Goal: Task Accomplishment & Management: Complete application form

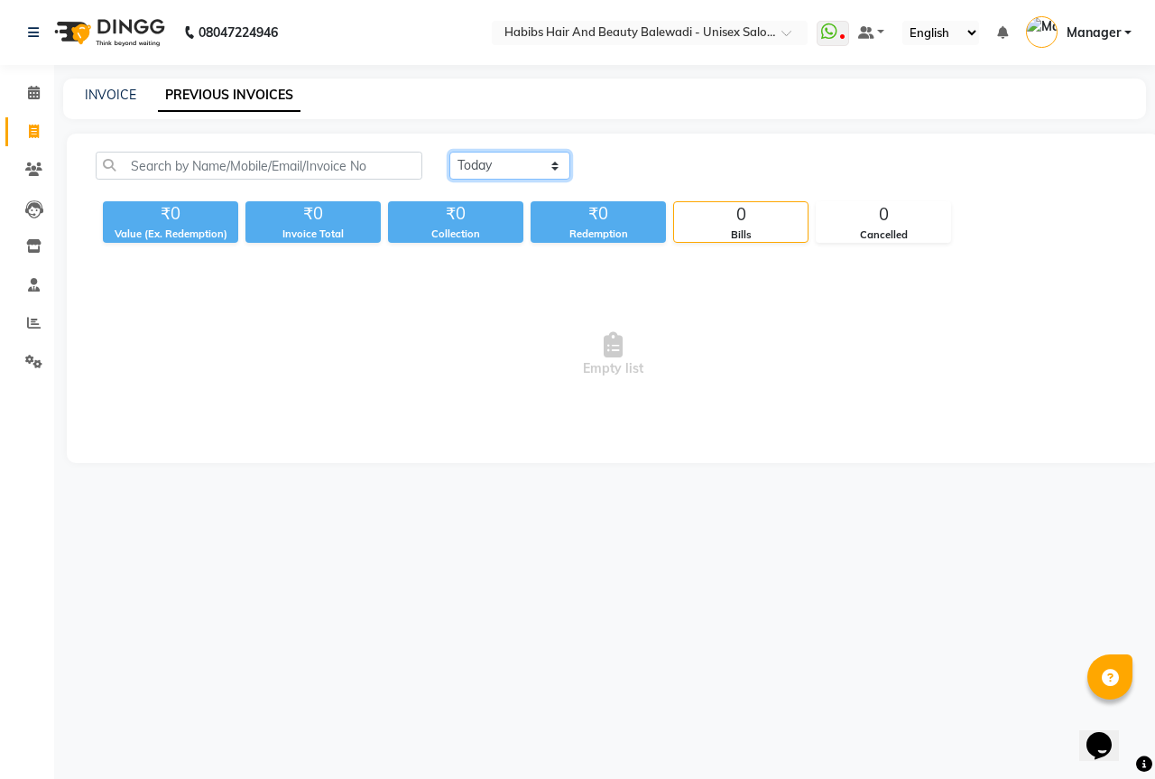
click at [520, 172] on select "[DATE] [DATE] Custom Range" at bounding box center [510, 166] width 121 height 28
select select "[DATE]"
click at [450, 152] on select "[DATE] [DATE] Custom Range" at bounding box center [510, 166] width 121 height 28
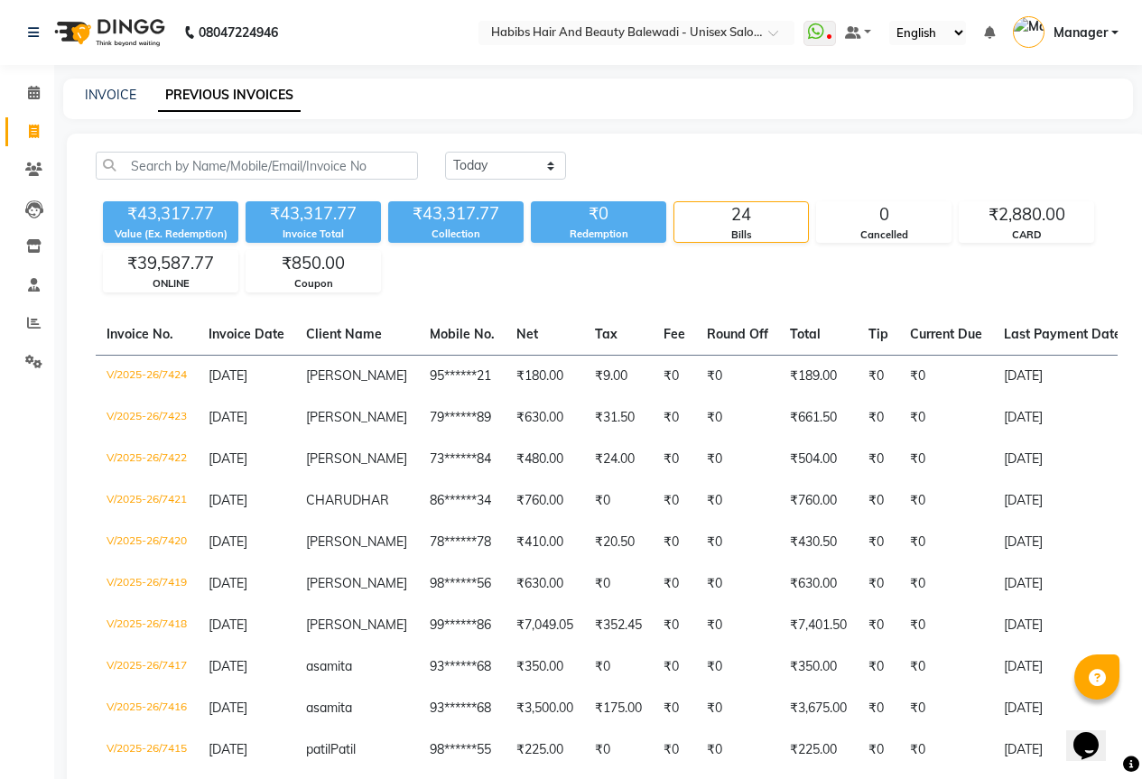
click at [62, 470] on main "INVOICE PREVIOUS INVOICES [DATE] [DATE] Custom Range ₹43,317.77 Value (Ex. Rede…" at bounding box center [598, 765] width 1088 height 1372
click at [117, 83] on div "INVOICE PREVIOUS INVOICES" at bounding box center [598, 99] width 1070 height 41
click at [117, 86] on div "INVOICE" at bounding box center [110, 95] width 51 height 19
click at [125, 95] on link "INVOICE" at bounding box center [110, 95] width 51 height 16
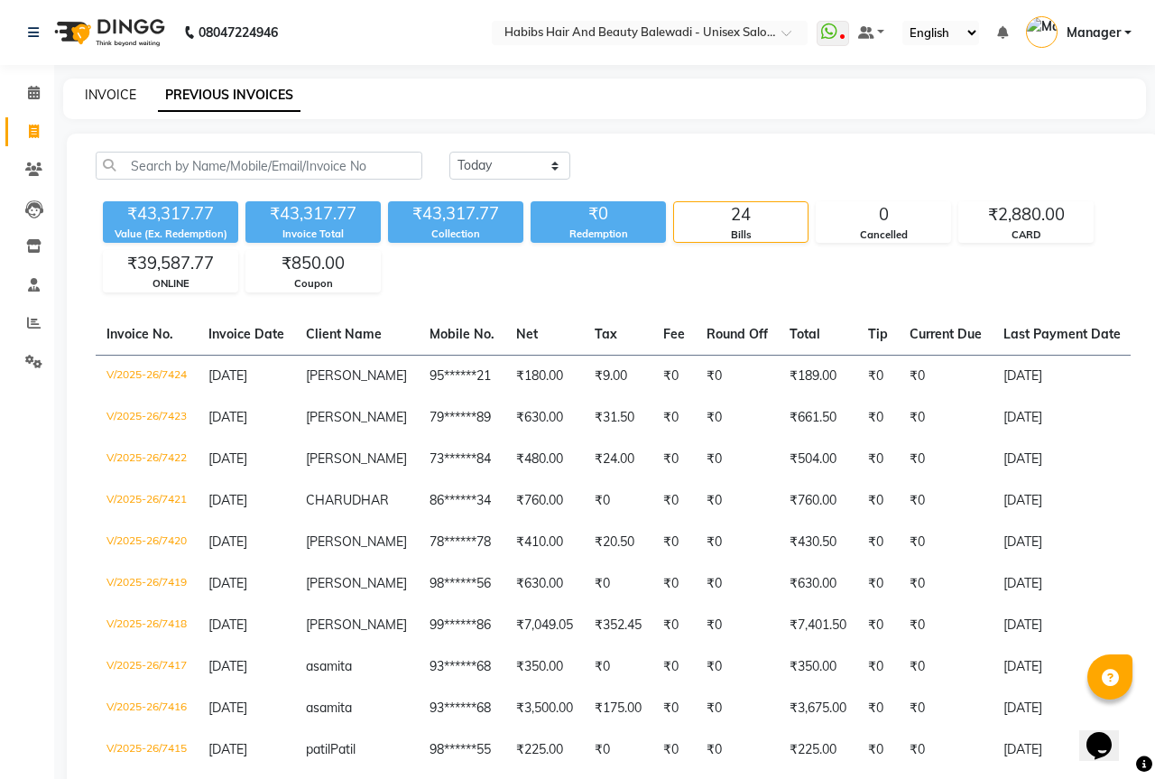
select select "service"
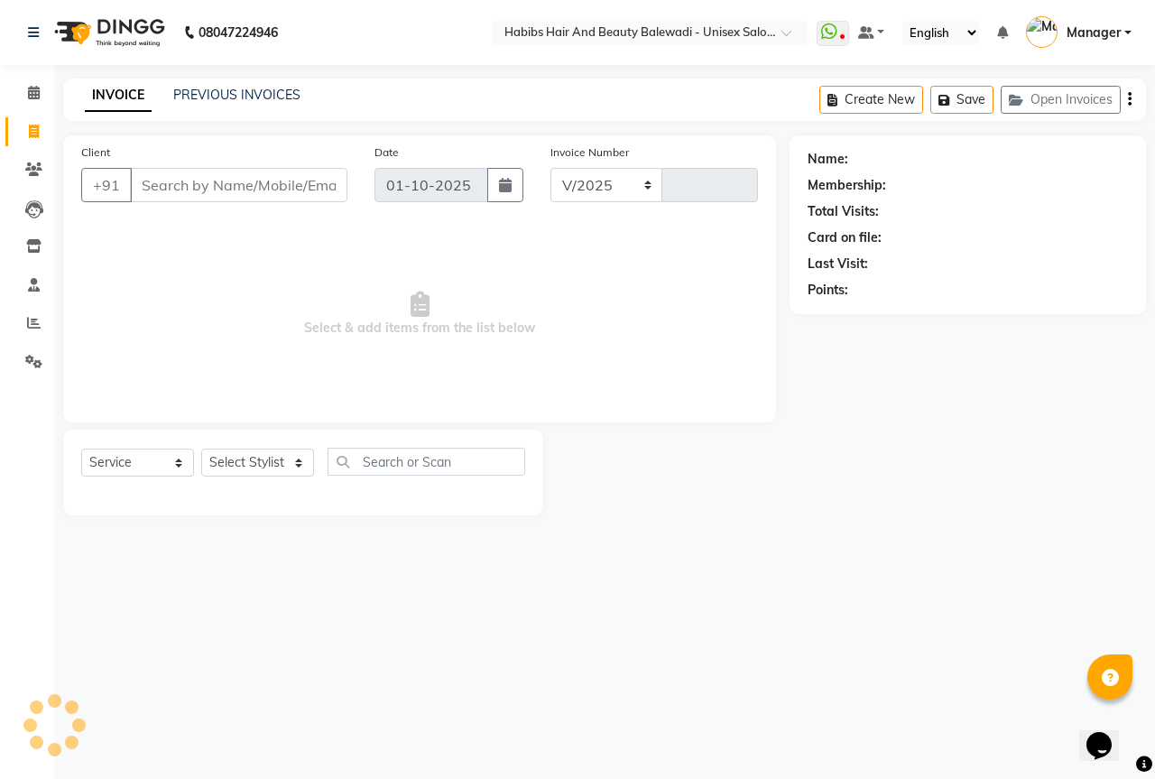
select select "5902"
type input "7425"
click at [165, 192] on input "Client" at bounding box center [239, 185] width 218 height 34
type input "8550996855"
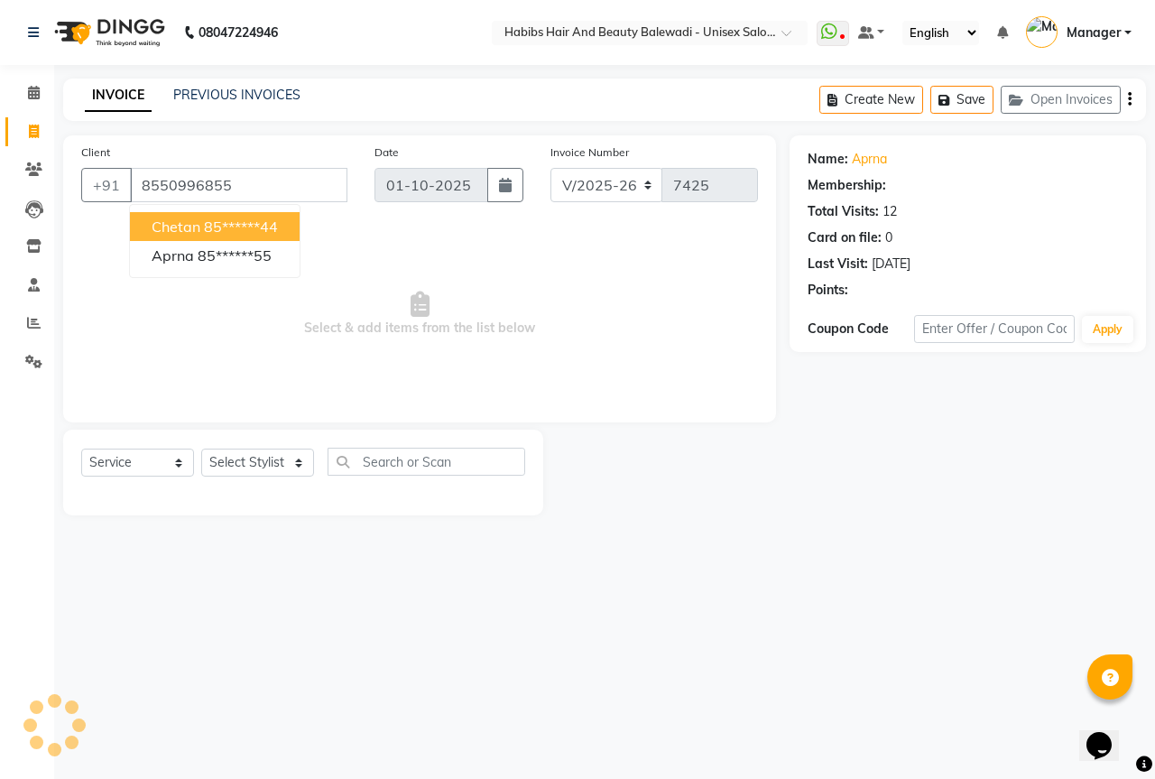
select select "2: Object"
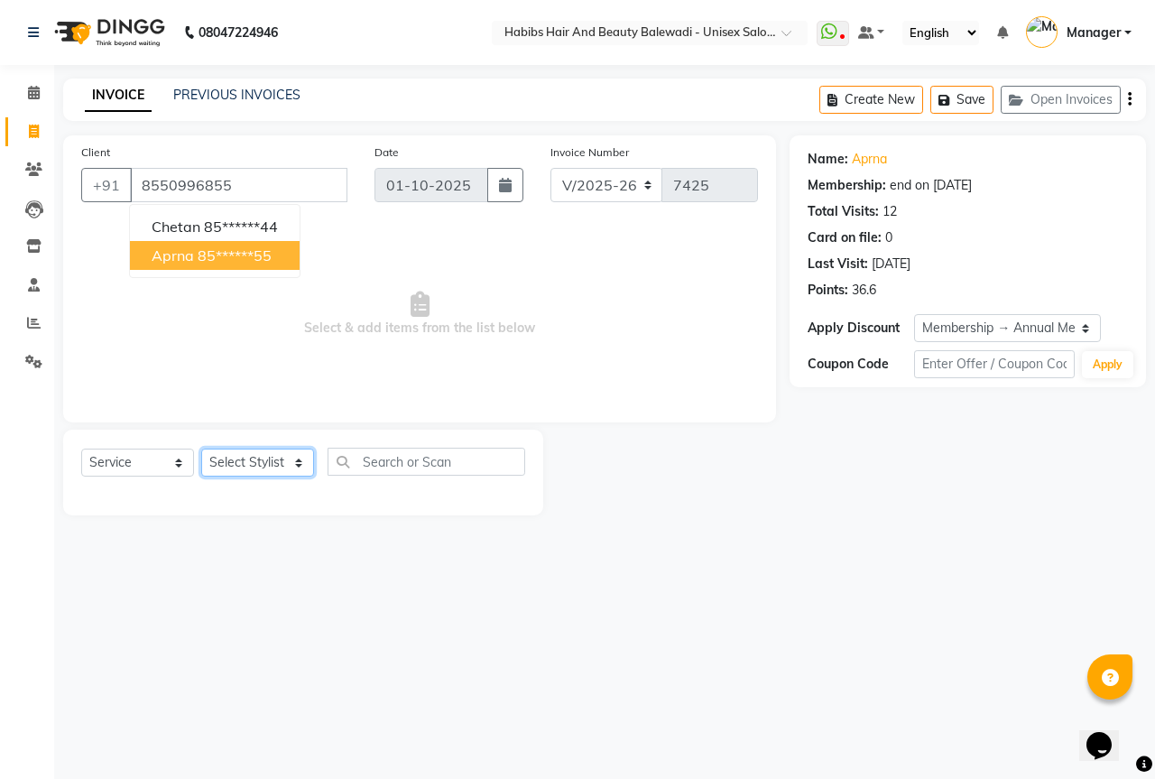
click at [255, 461] on select "Select Stylist [PERSON_NAME] [PERSON_NAME] Ghaytade [PERSON_NAME] HK [PERSON_NA…" at bounding box center [257, 463] width 113 height 28
select select "67492"
click at [201, 449] on select "Select Stylist [PERSON_NAME] [PERSON_NAME] Ghaytade [PERSON_NAME] HK [PERSON_NA…" at bounding box center [257, 463] width 113 height 28
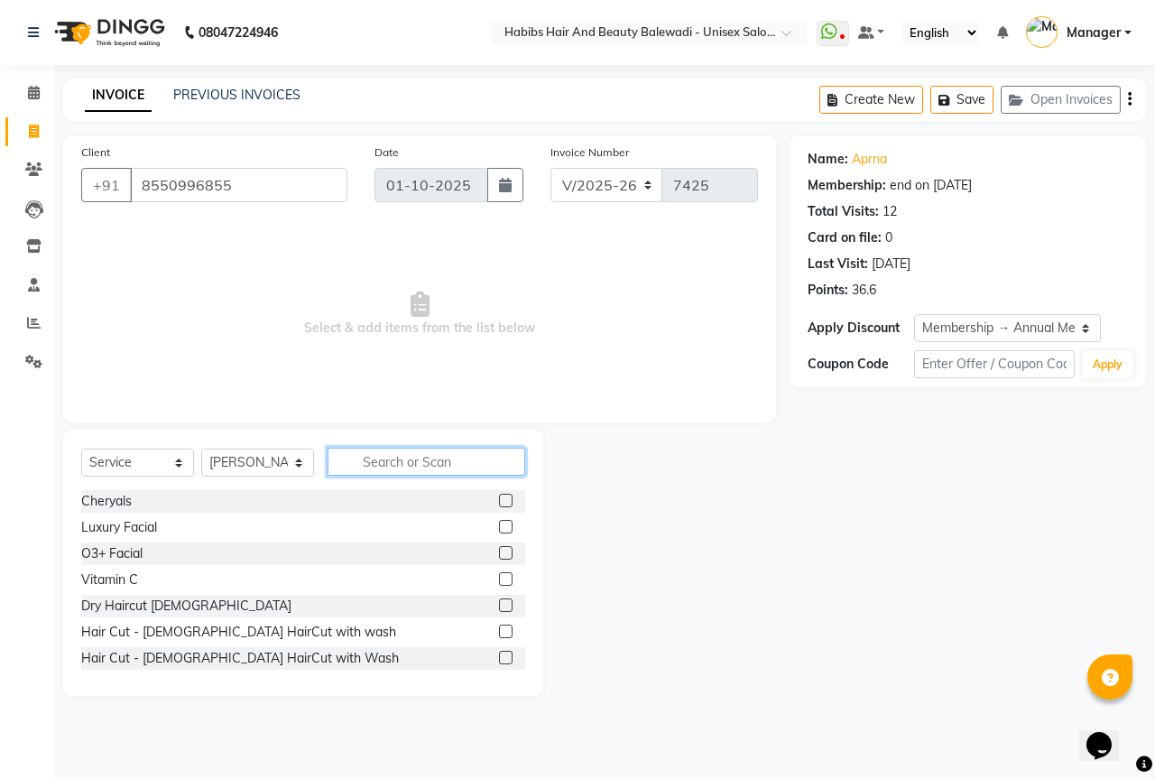
click at [396, 458] on input "text" at bounding box center [427, 462] width 198 height 28
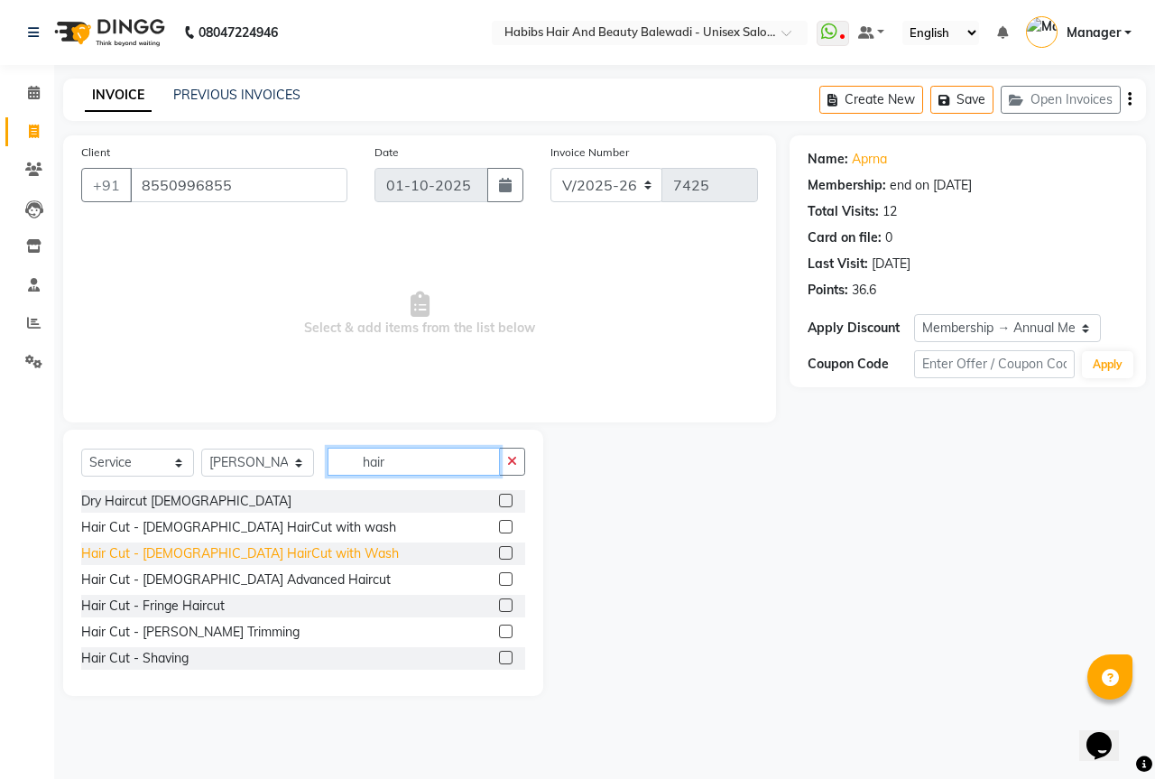
type input "hair"
click at [270, 553] on div "Hair Cut - [DEMOGRAPHIC_DATA] HairCut with Wash" at bounding box center [240, 553] width 318 height 19
checkbox input "false"
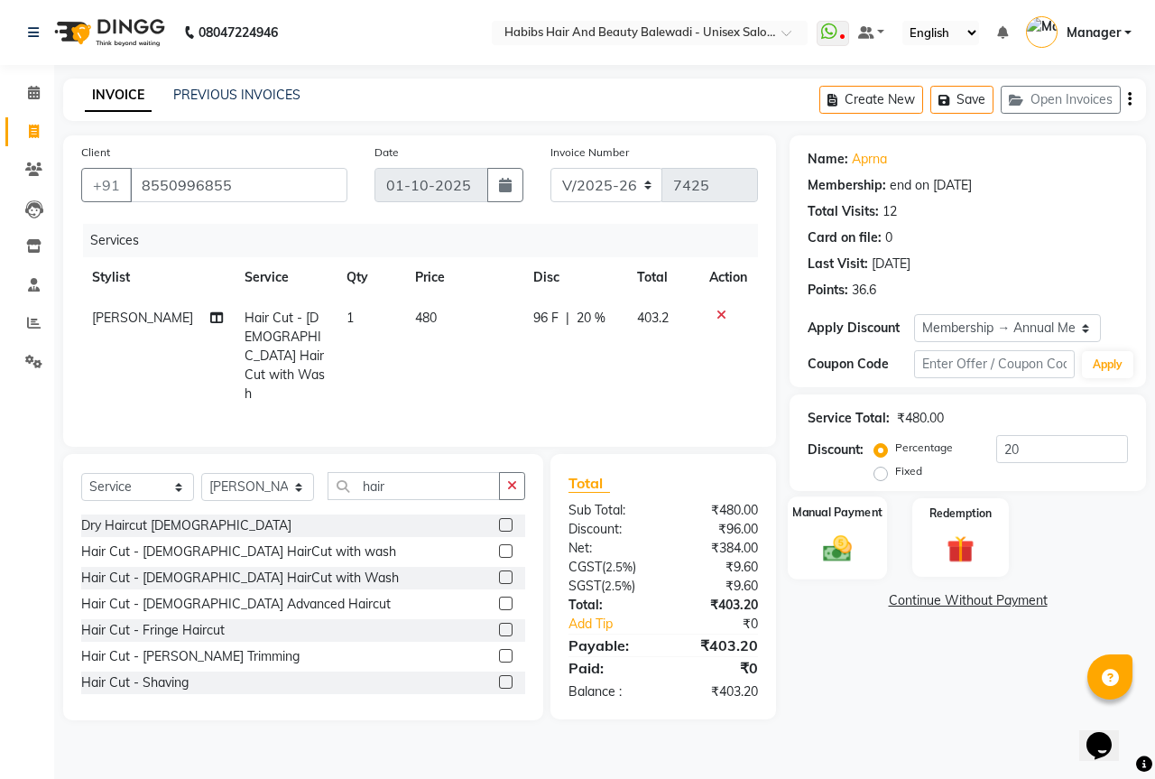
click at [827, 527] on div "Manual Payment" at bounding box center [838, 537] width 100 height 83
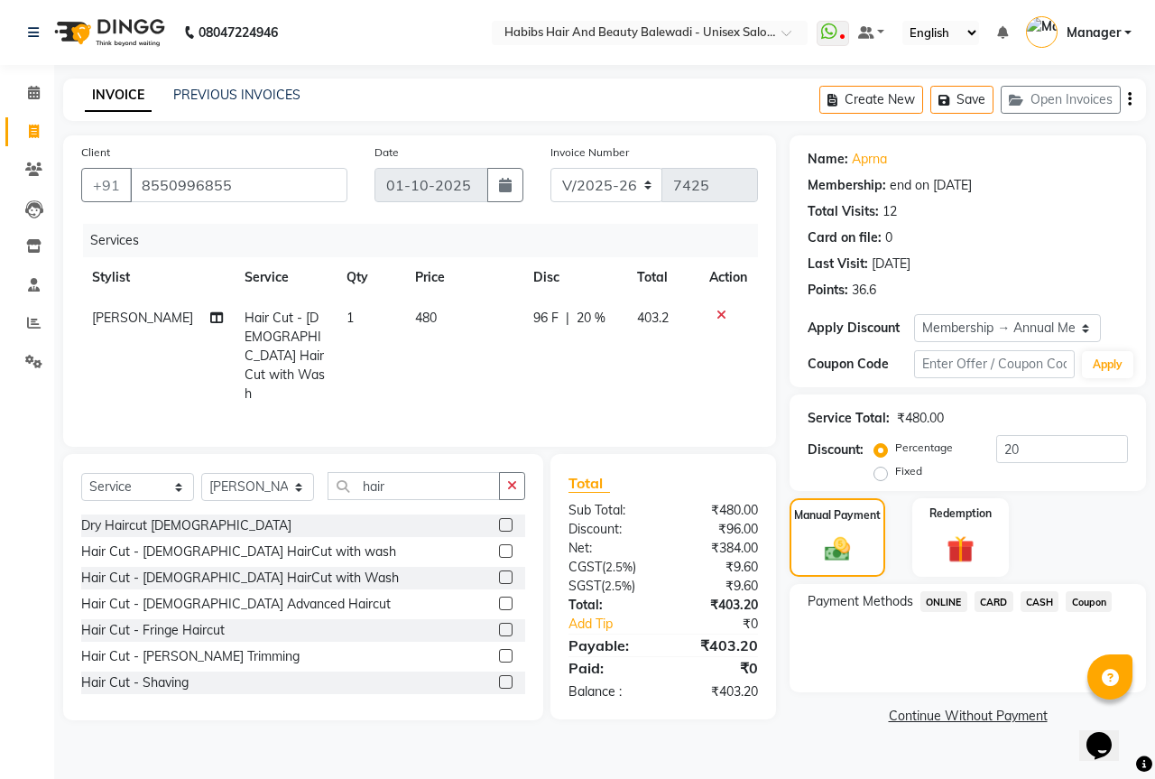
click at [926, 602] on span "ONLINE" at bounding box center [944, 601] width 47 height 21
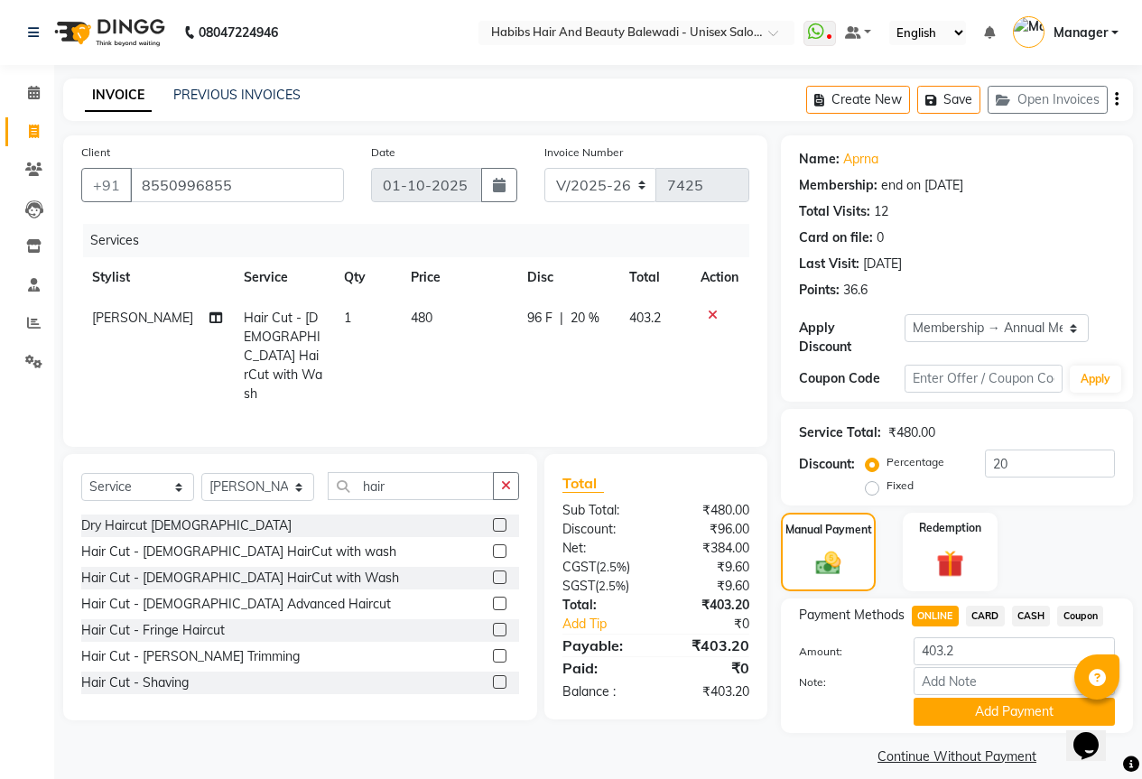
scroll to position [4, 0]
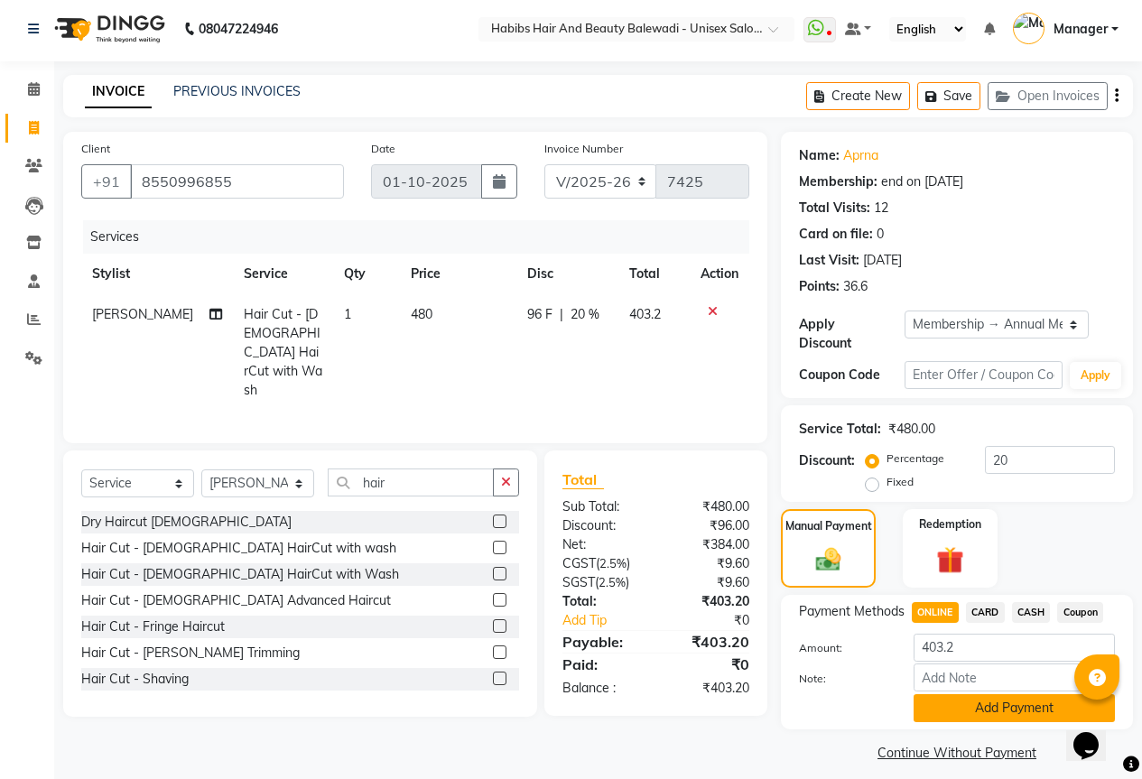
click at [942, 699] on button "Add Payment" at bounding box center [1013, 708] width 201 height 28
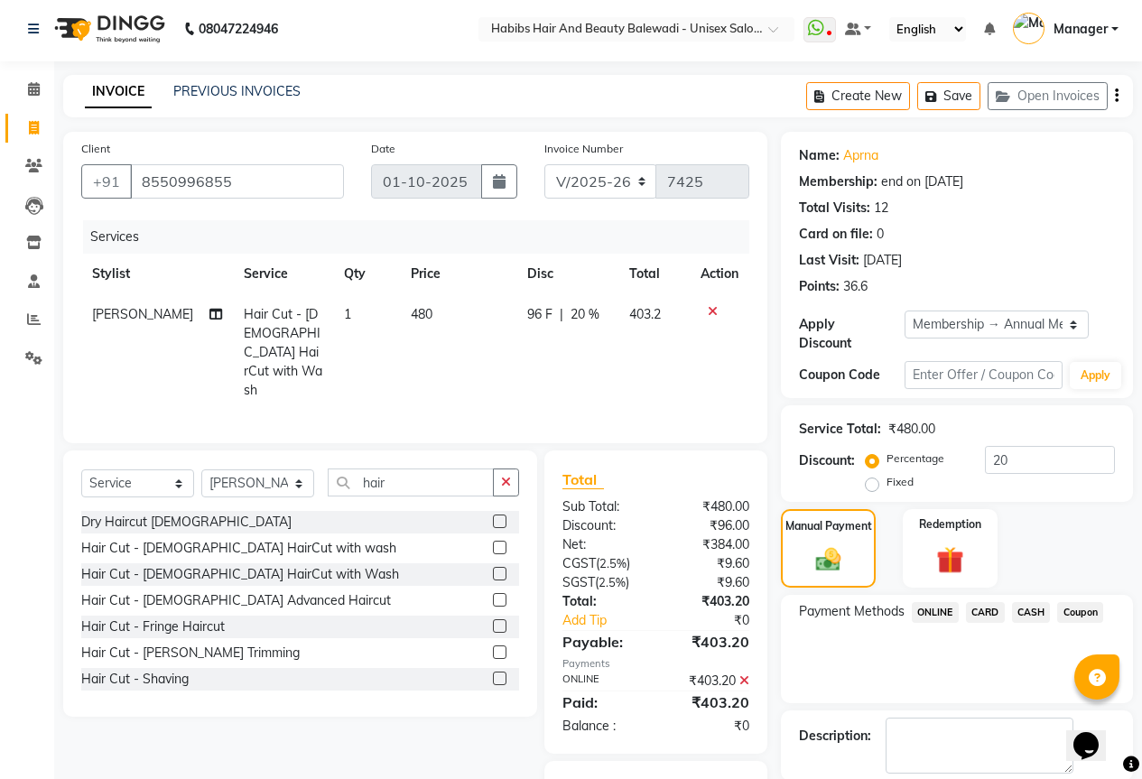
scroll to position [79, 0]
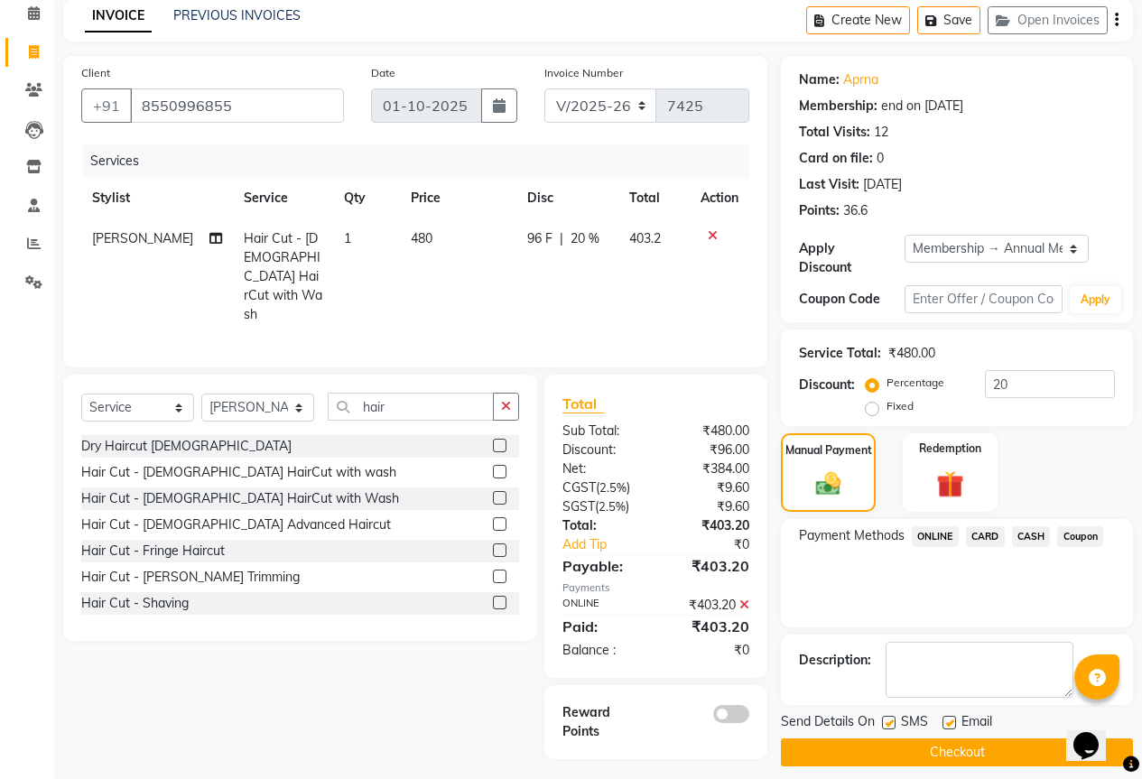
click at [743, 705] on span at bounding box center [731, 714] width 36 height 18
click at [749, 717] on input "checkbox" at bounding box center [749, 717] width 0 height 0
click at [924, 739] on button "Checkout" at bounding box center [957, 752] width 352 height 28
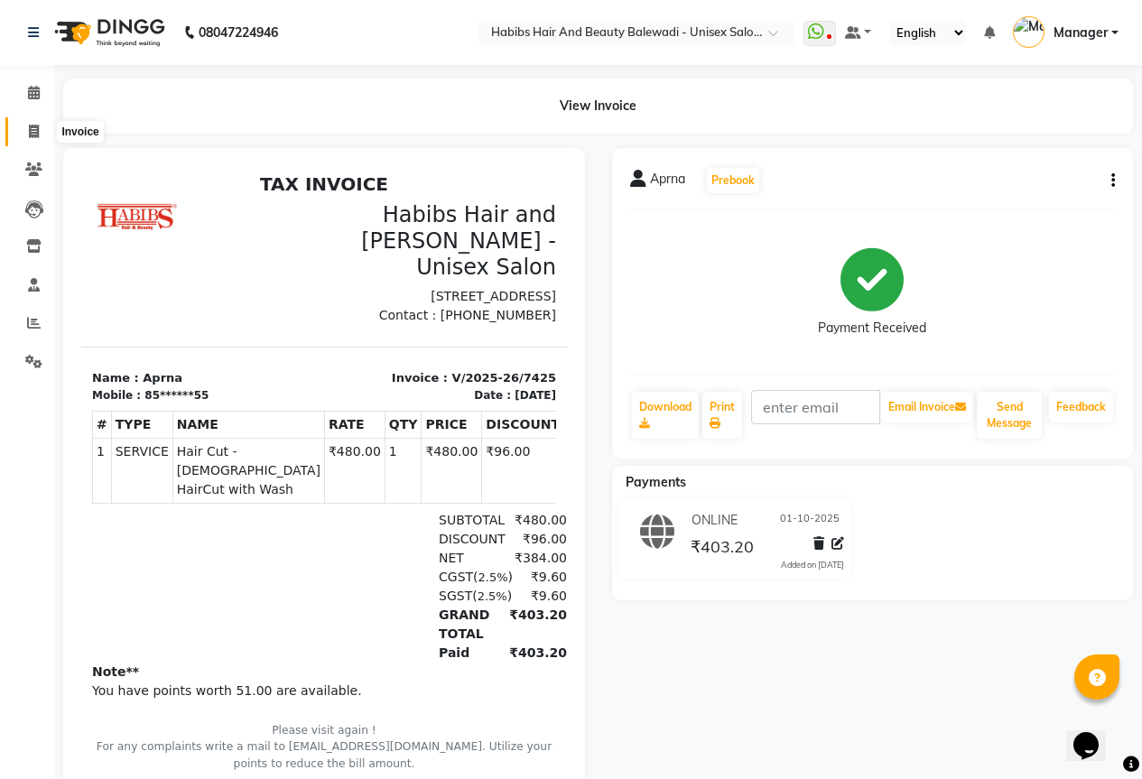
click at [37, 137] on icon at bounding box center [34, 132] width 10 height 14
select select "5902"
select select "service"
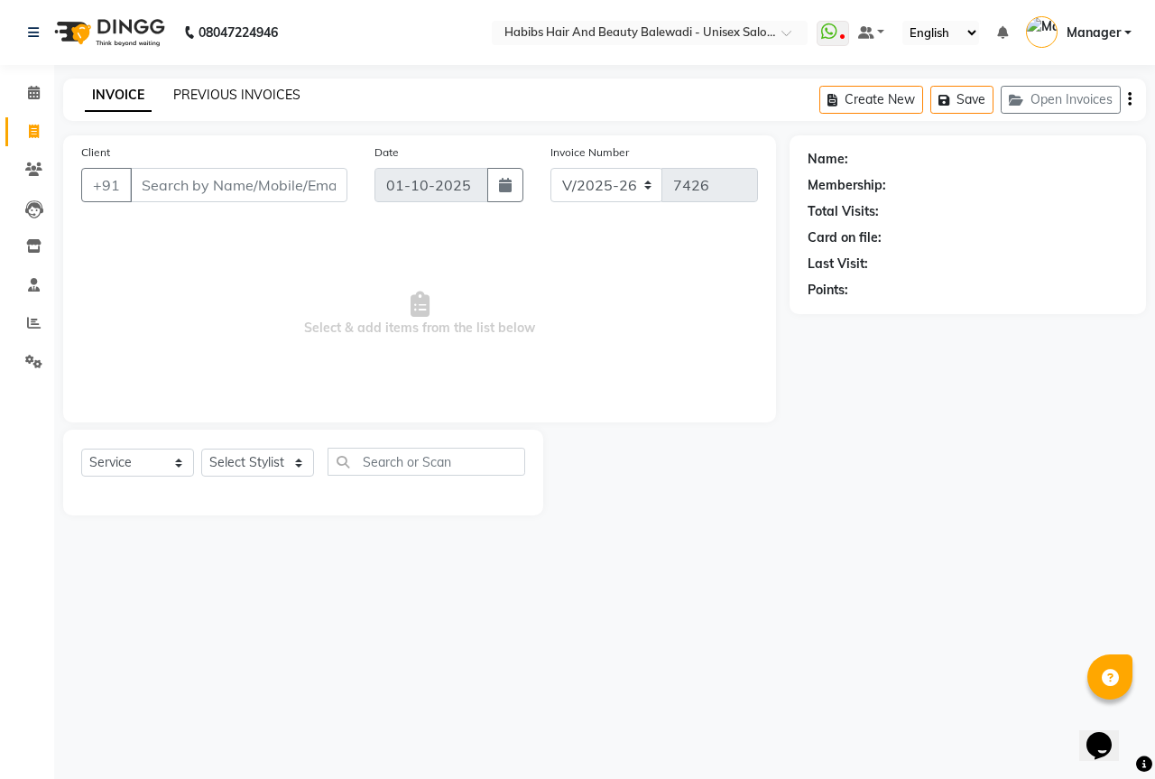
click at [252, 92] on link "PREVIOUS INVOICES" at bounding box center [236, 95] width 127 height 16
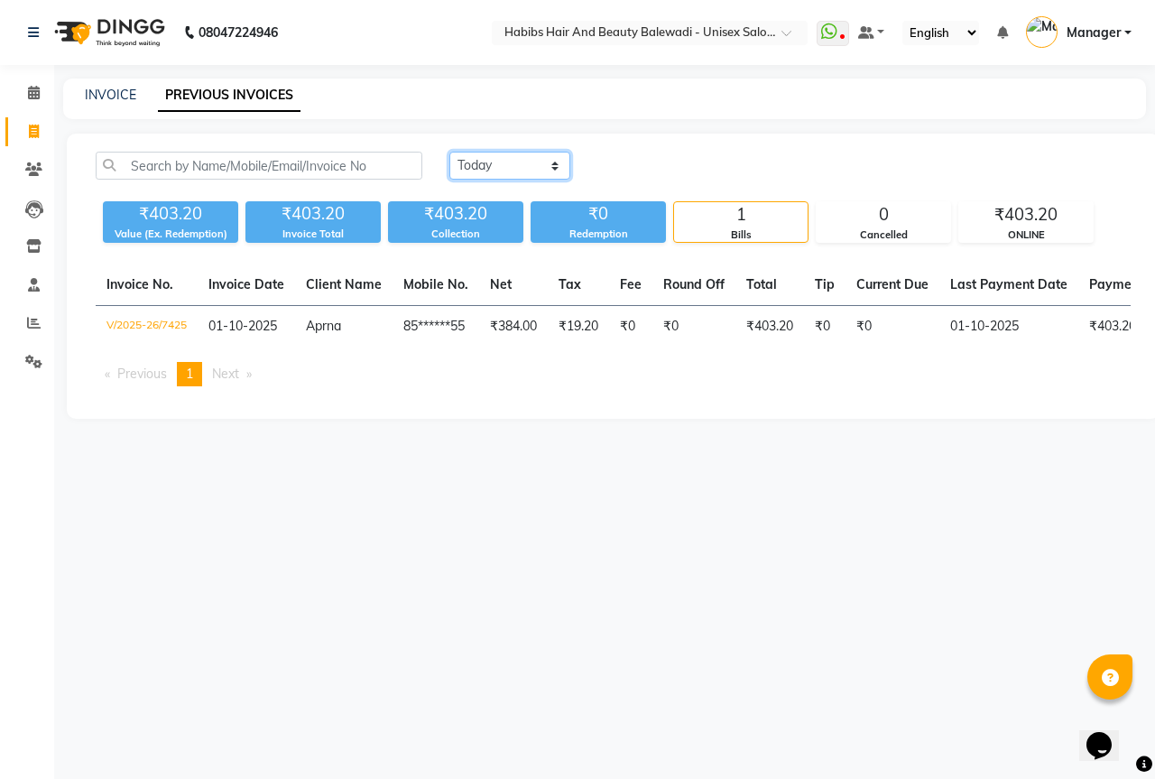
drag, startPoint x: 487, startPoint y: 162, endPoint x: 479, endPoint y: 174, distance: 14.3
click at [487, 162] on select "[DATE] [DATE] Custom Range" at bounding box center [510, 166] width 121 height 28
select select "[DATE]"
click at [450, 152] on select "[DATE] [DATE] Custom Range" at bounding box center [510, 166] width 121 height 28
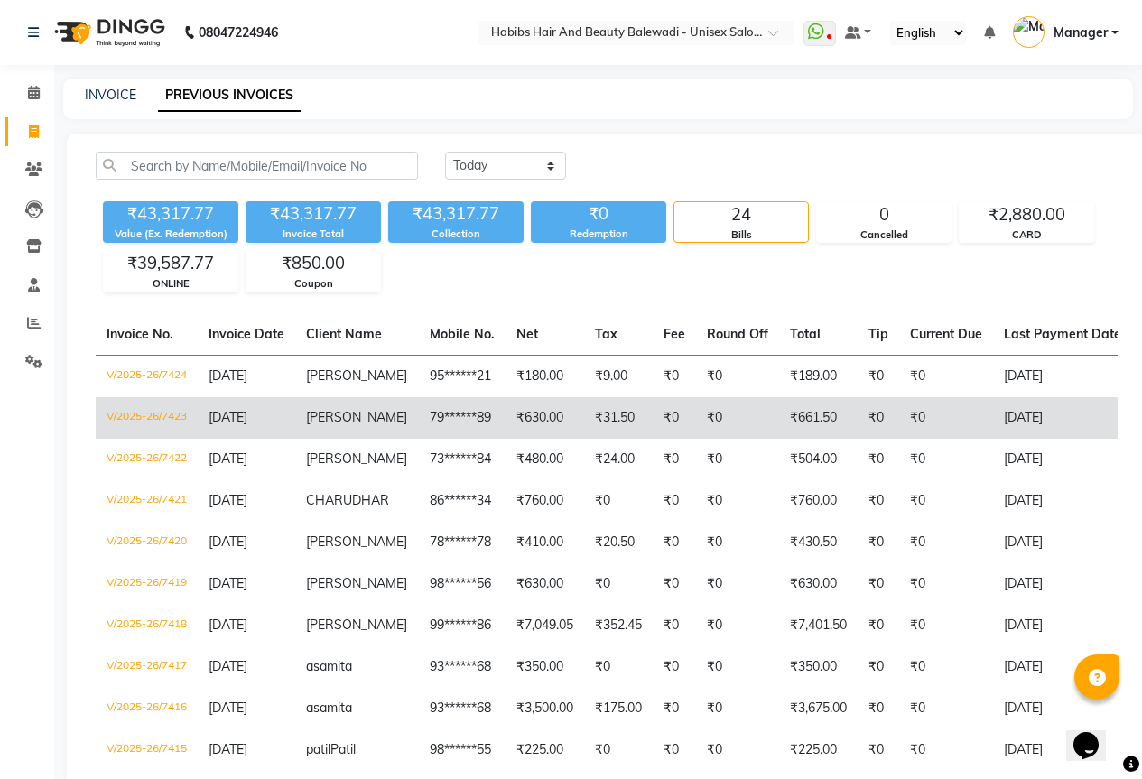
click at [298, 419] on td "[PERSON_NAME]" at bounding box center [357, 418] width 124 height 42
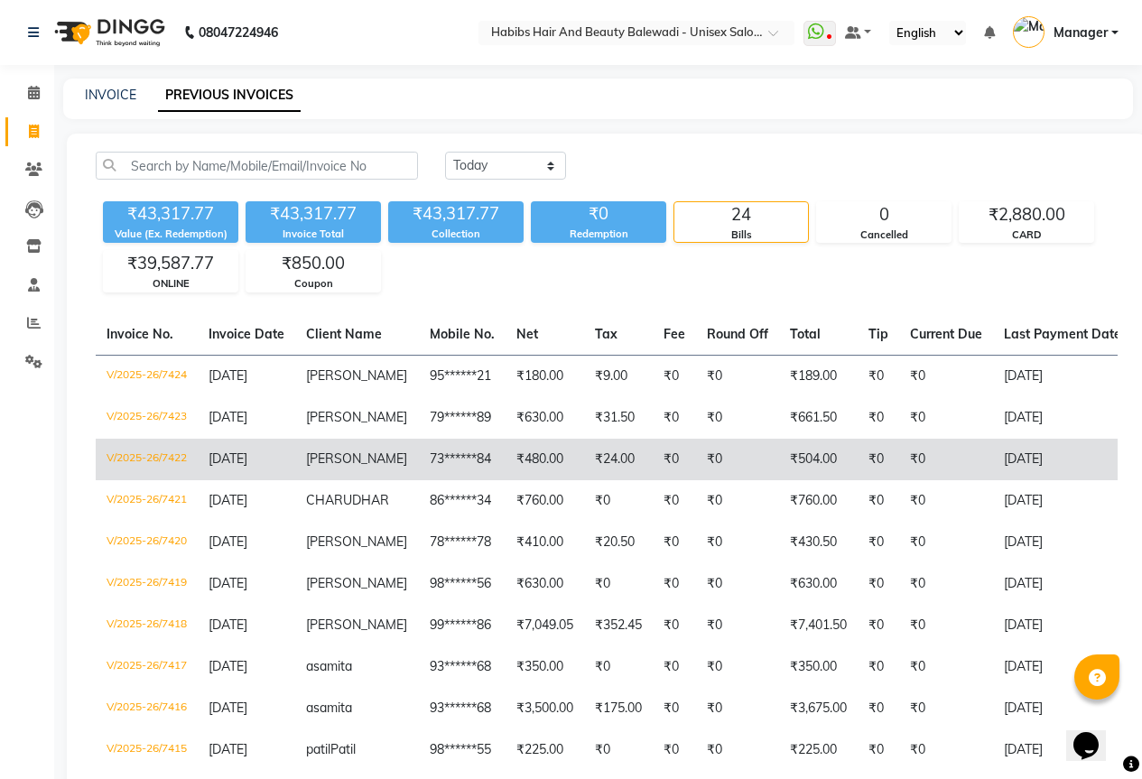
click at [361, 454] on td "[PERSON_NAME]" at bounding box center [357, 460] width 124 height 42
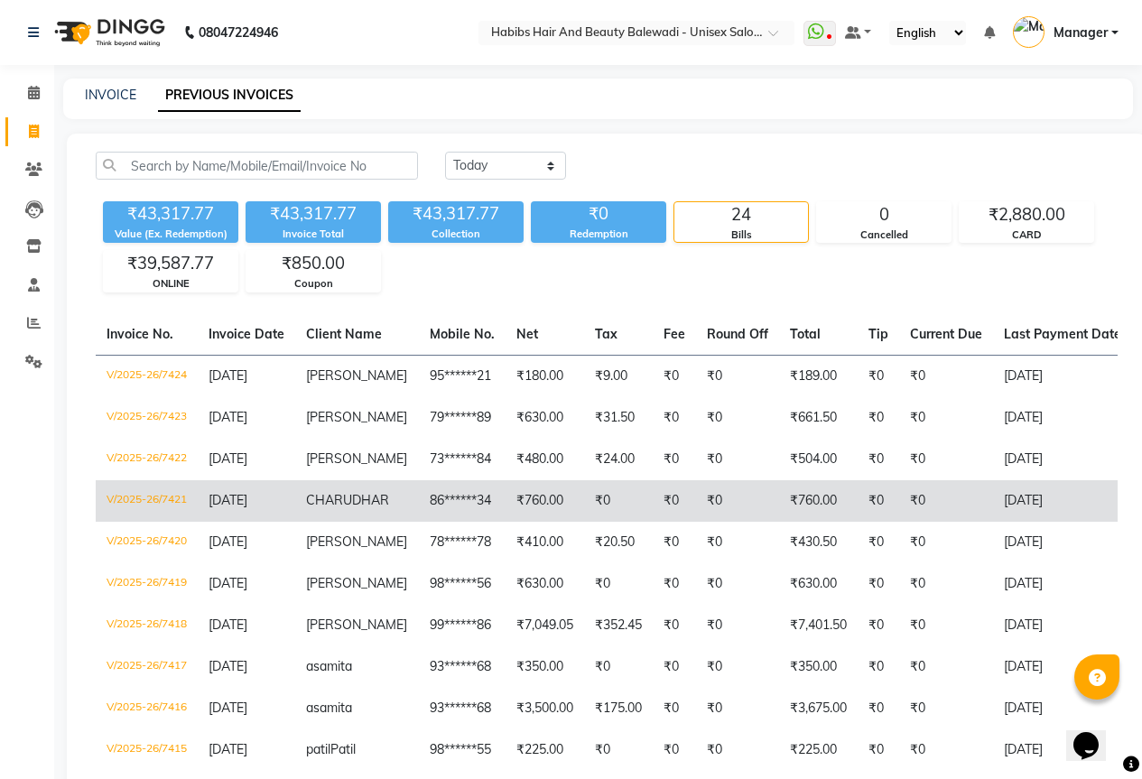
click at [351, 490] on td "CHARUDHAR" at bounding box center [357, 501] width 124 height 42
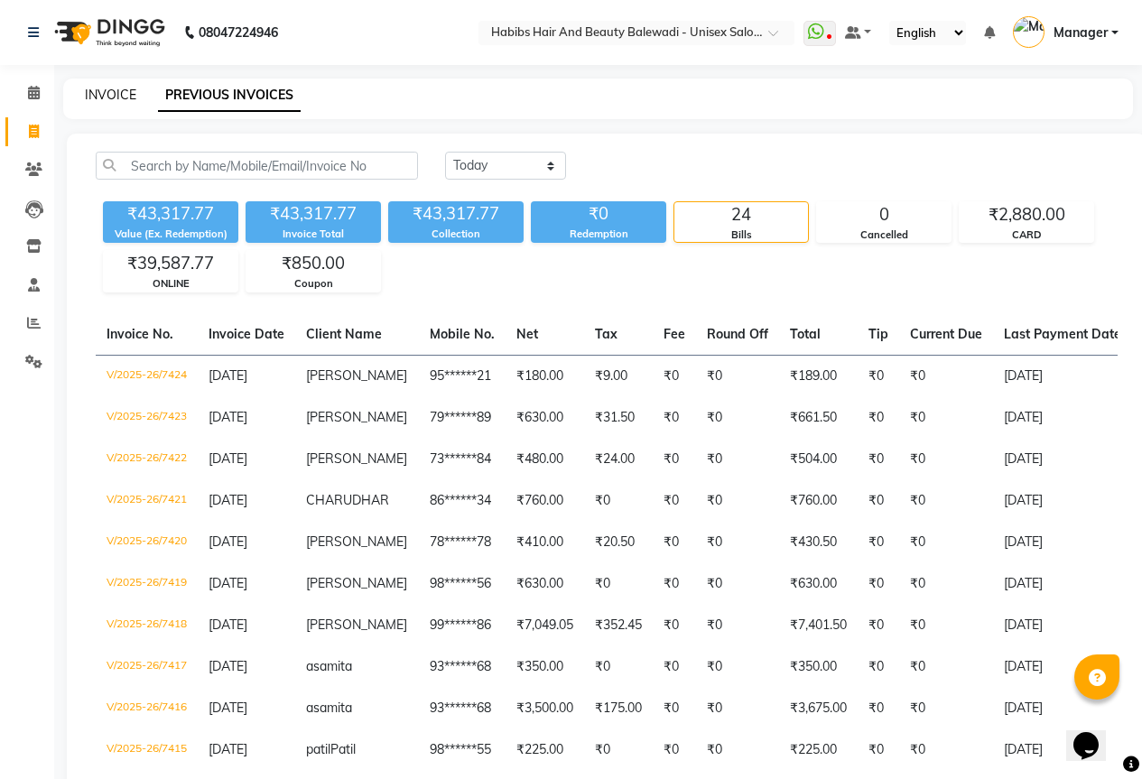
click at [116, 97] on link "INVOICE" at bounding box center [110, 95] width 51 height 16
select select "service"
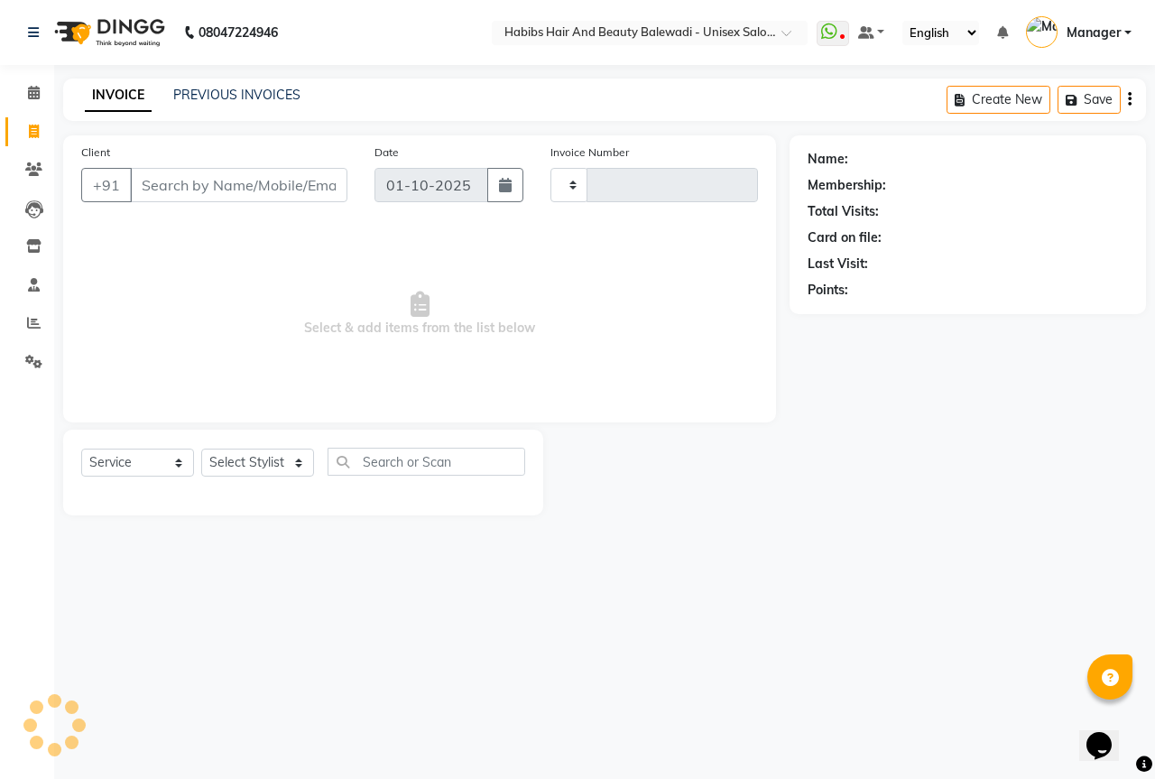
type input "7426"
select select "5902"
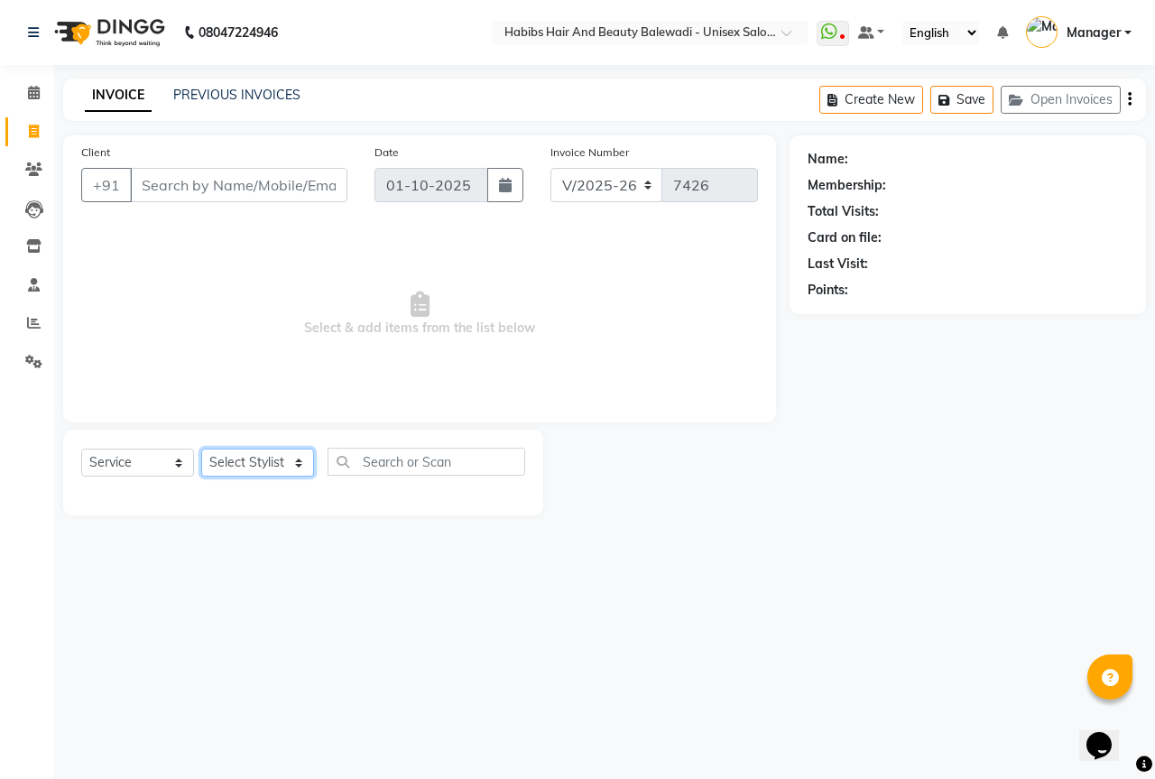
click at [247, 457] on select "Select Stylist [PERSON_NAME] [PERSON_NAME] Ghaytade [PERSON_NAME] HK [PERSON_NA…" at bounding box center [257, 463] width 113 height 28
select select "82273"
click at [201, 449] on select "Select Stylist [PERSON_NAME] [PERSON_NAME] Ghaytade [PERSON_NAME] HK [PERSON_NA…" at bounding box center [257, 463] width 113 height 28
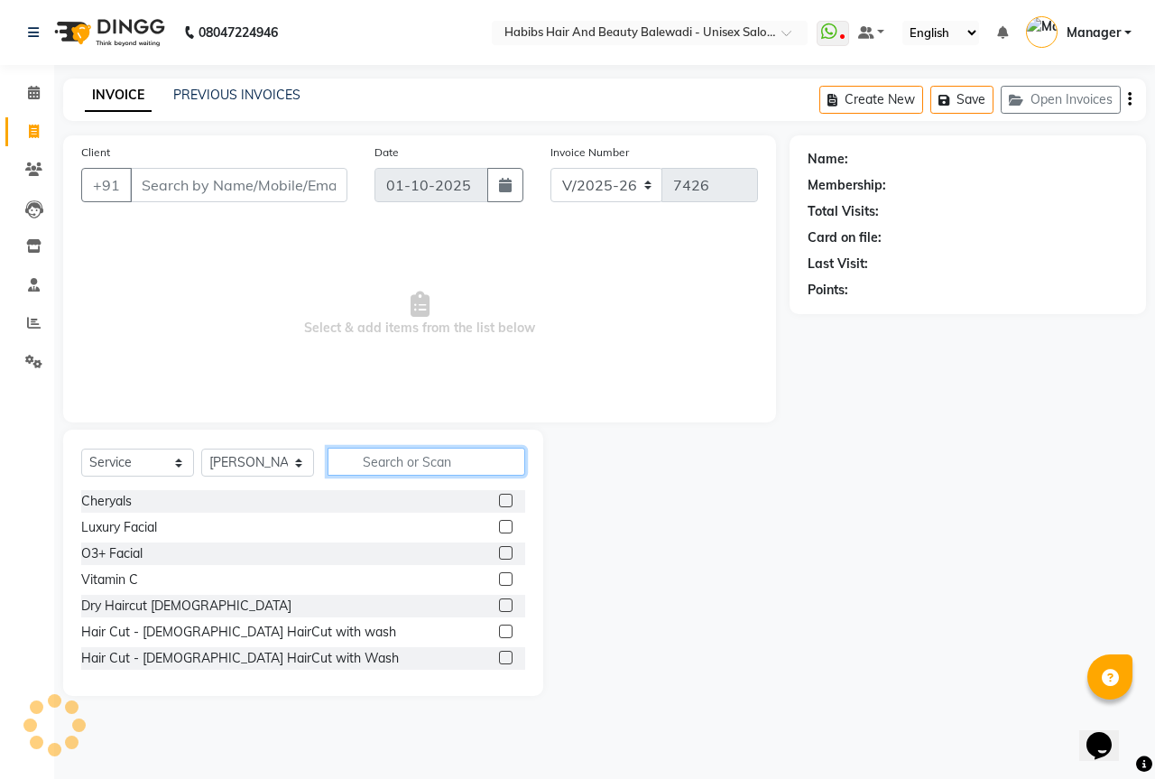
click at [385, 461] on input "text" at bounding box center [427, 462] width 198 height 28
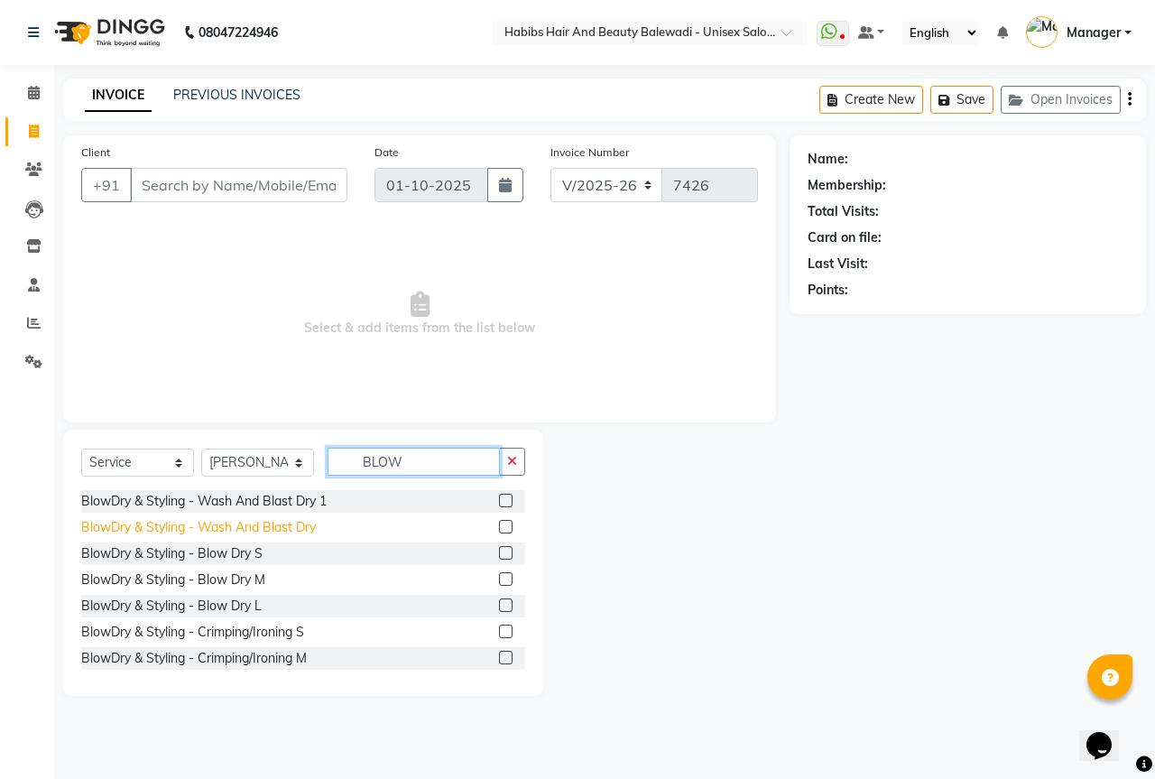
type input "BLOW"
click at [256, 535] on div "BlowDry & Styling - Wash And Blast Dry" at bounding box center [198, 527] width 235 height 19
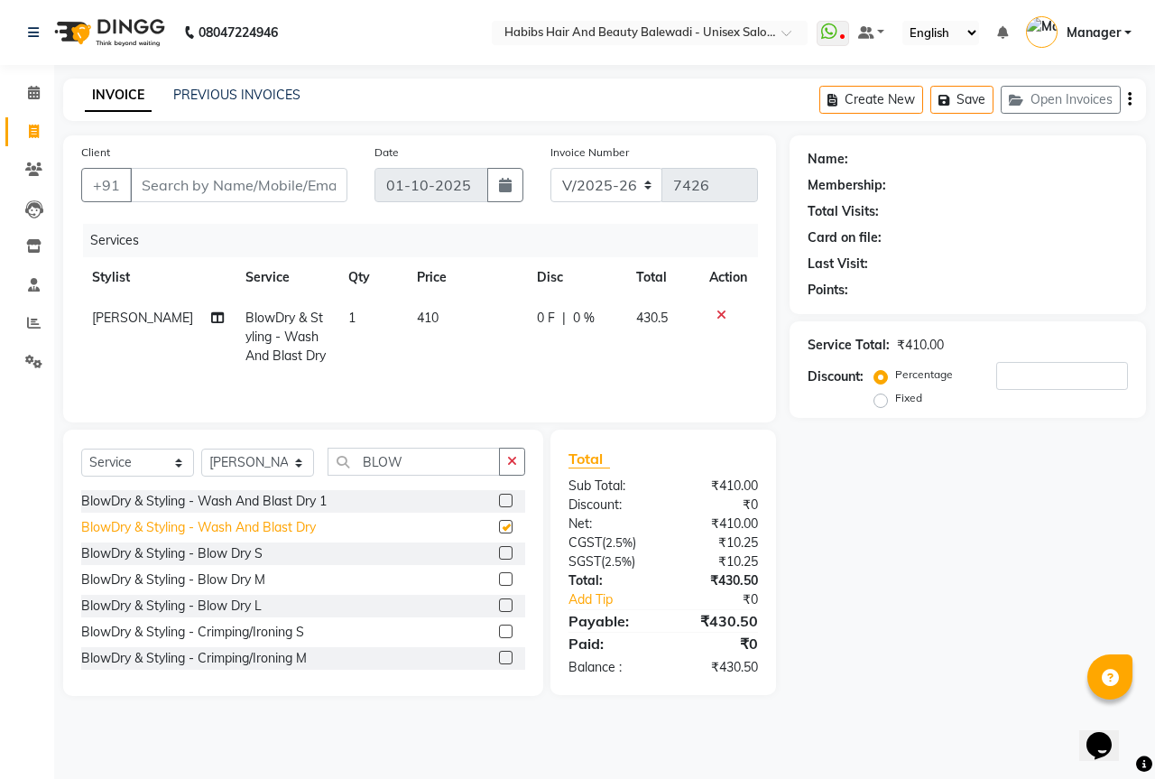
checkbox input "false"
click at [238, 182] on input "Client" at bounding box center [239, 185] width 218 height 34
type input "9"
type input "0"
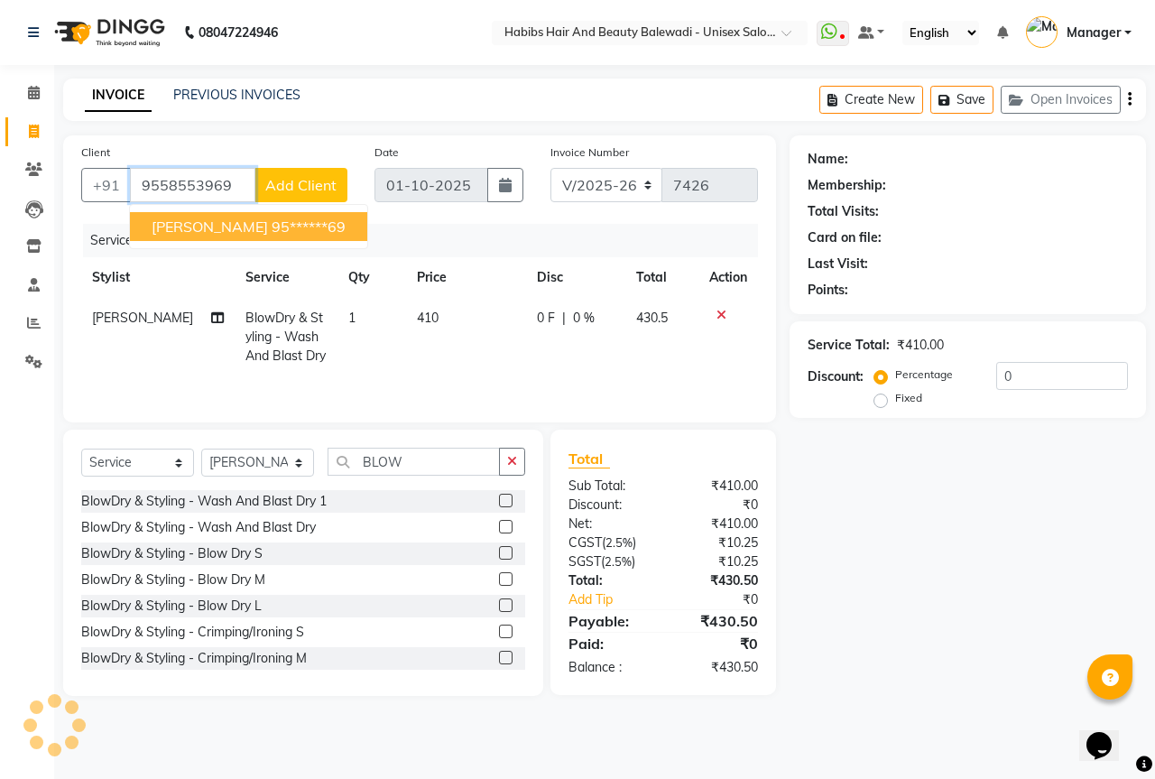
type input "9558553969"
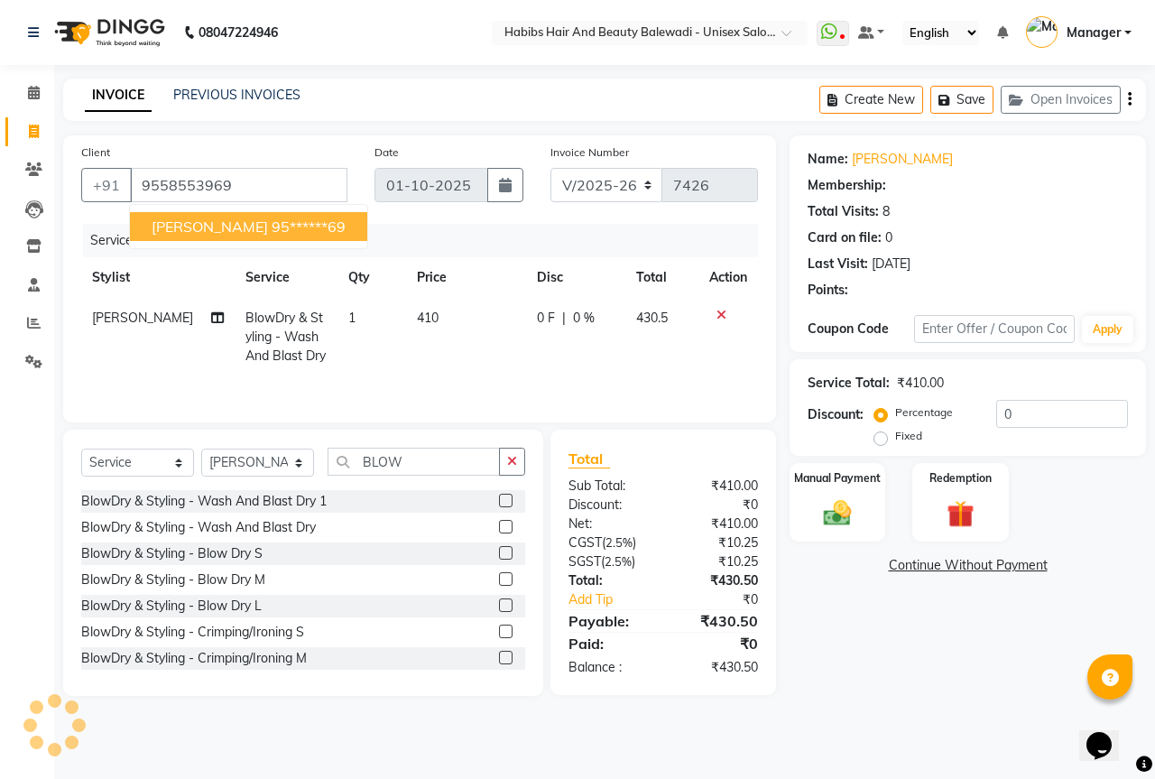
select select "2: Object"
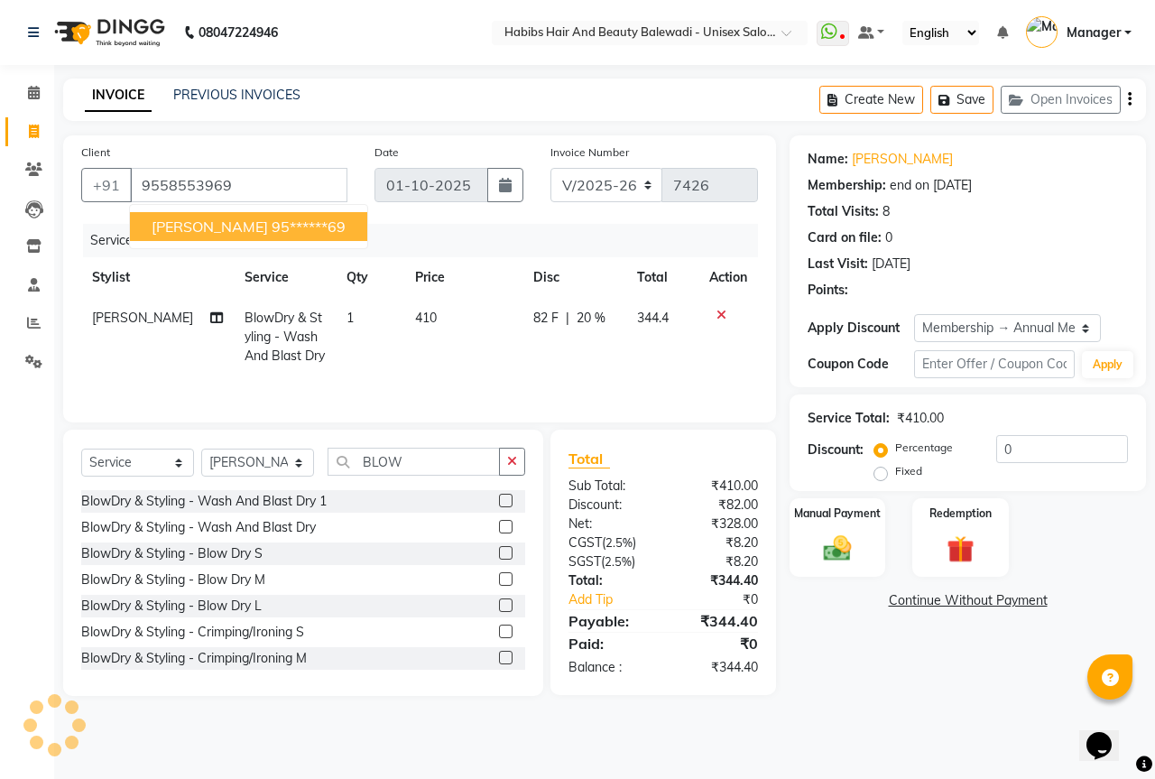
type input "20"
click at [830, 553] on img at bounding box center [837, 548] width 47 height 33
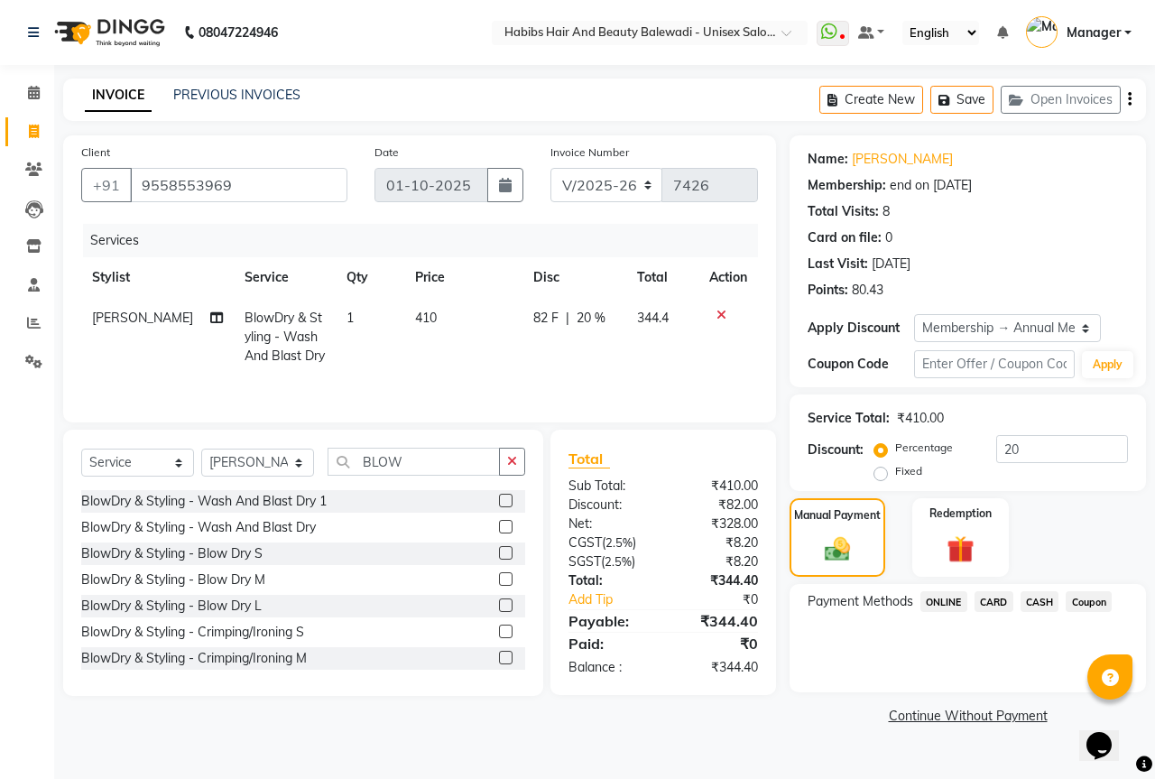
click at [951, 601] on span "ONLINE" at bounding box center [944, 601] width 47 height 21
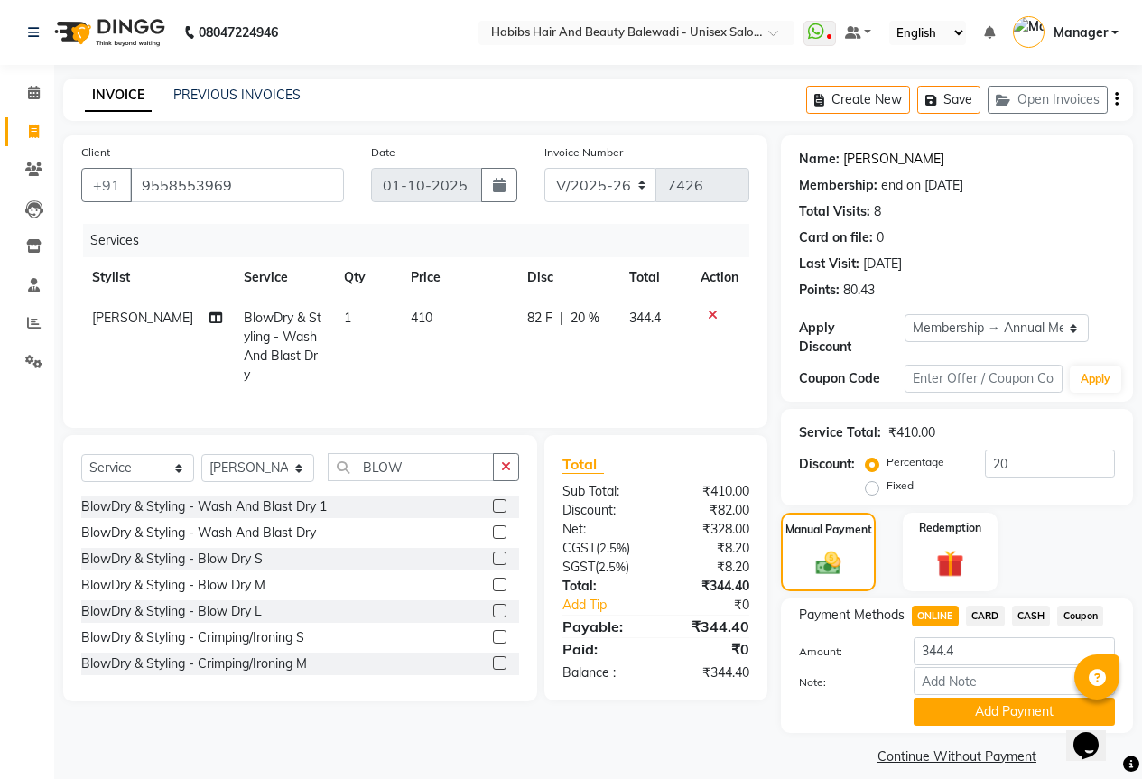
click at [868, 156] on link "[PERSON_NAME]" at bounding box center [893, 159] width 101 height 19
click at [994, 698] on button "Add Payment" at bounding box center [1013, 712] width 201 height 28
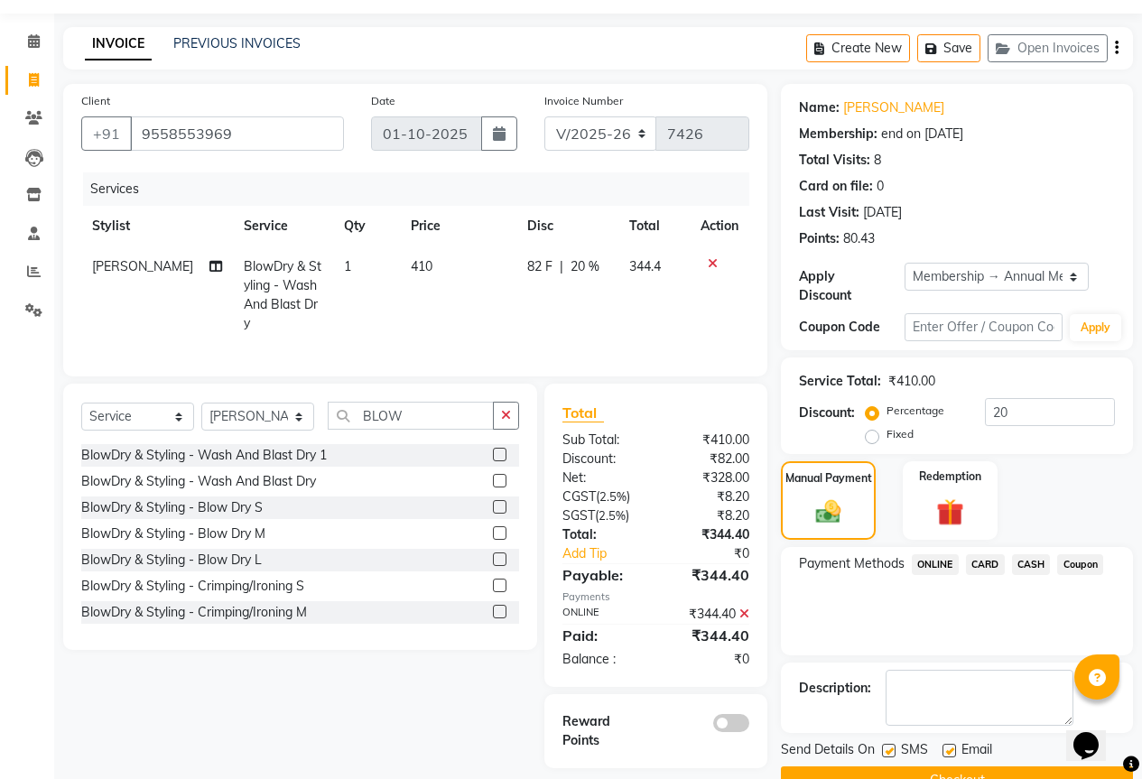
scroll to position [79, 0]
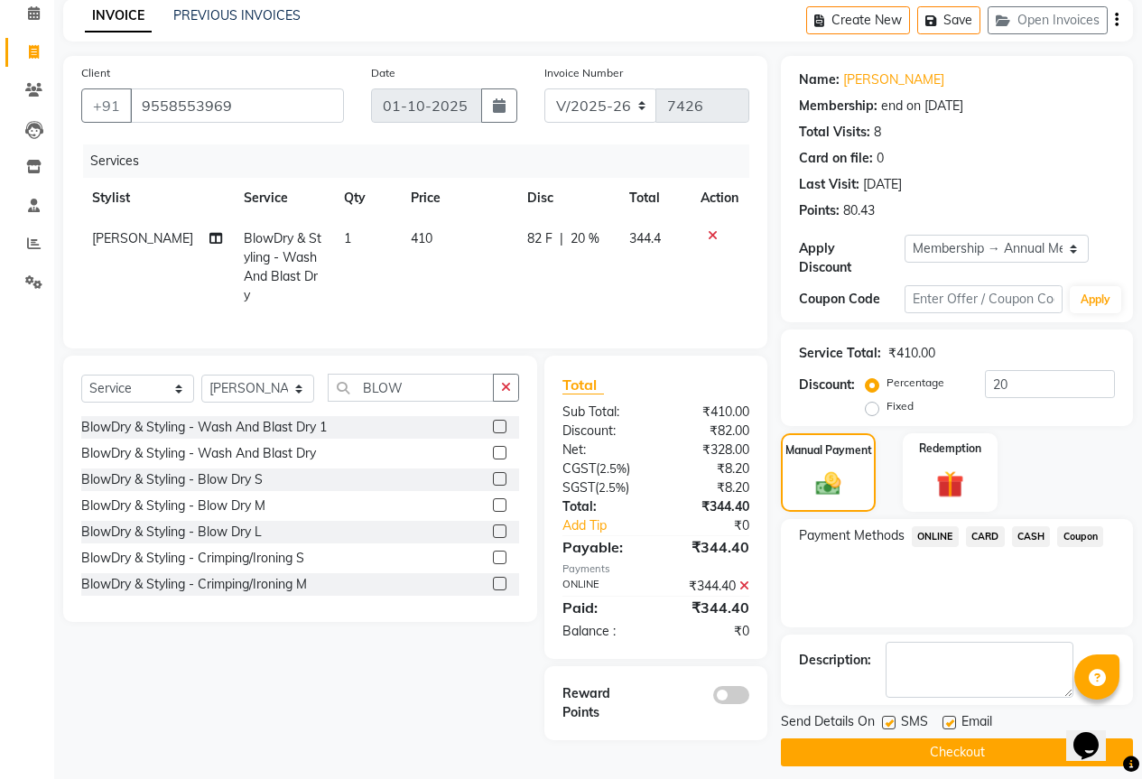
click at [731, 695] on span at bounding box center [731, 695] width 36 height 18
click at [749, 698] on input "checkbox" at bounding box center [749, 698] width 0 height 0
click at [839, 738] on button "Checkout" at bounding box center [957, 752] width 352 height 28
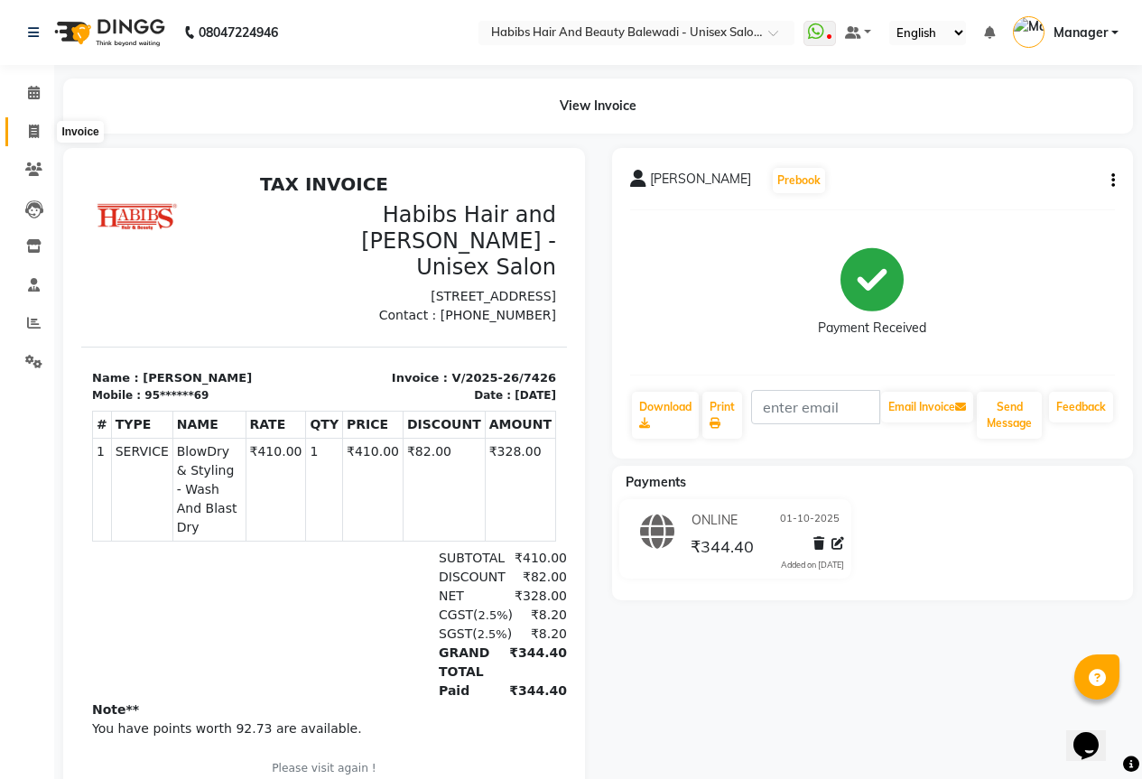
click at [25, 130] on span at bounding box center [34, 132] width 32 height 21
select select "service"
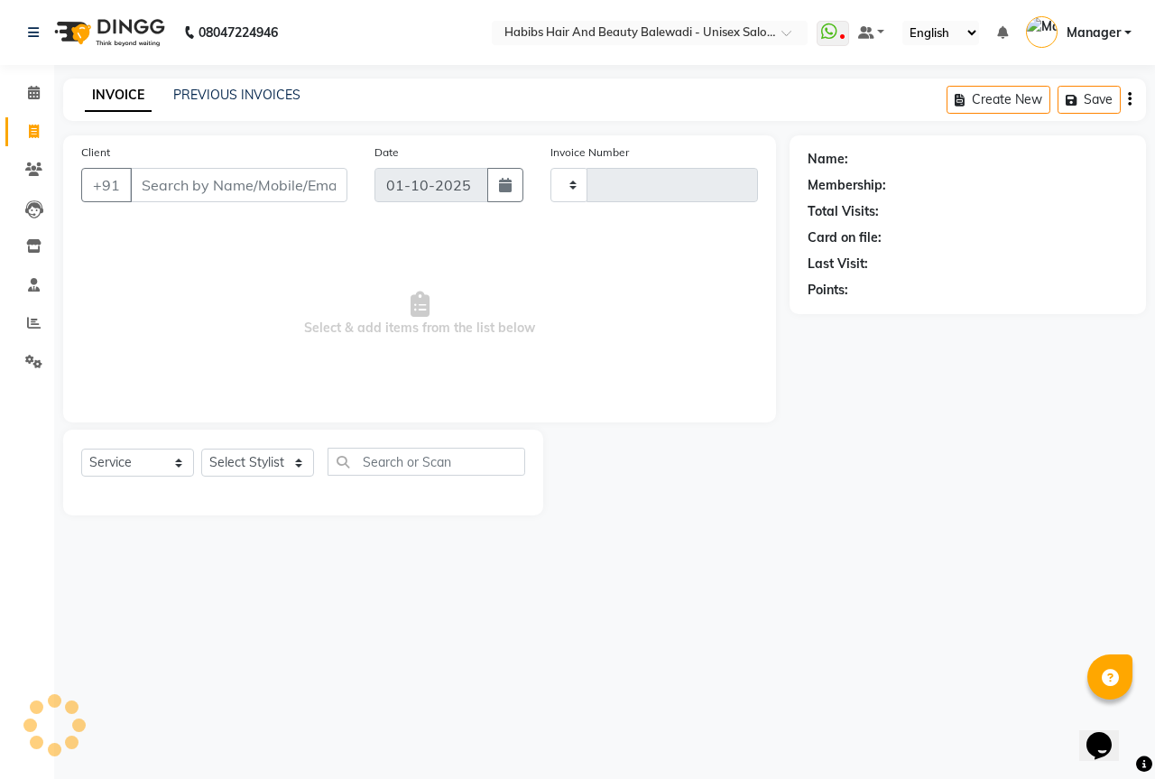
type input "7427"
select select "5902"
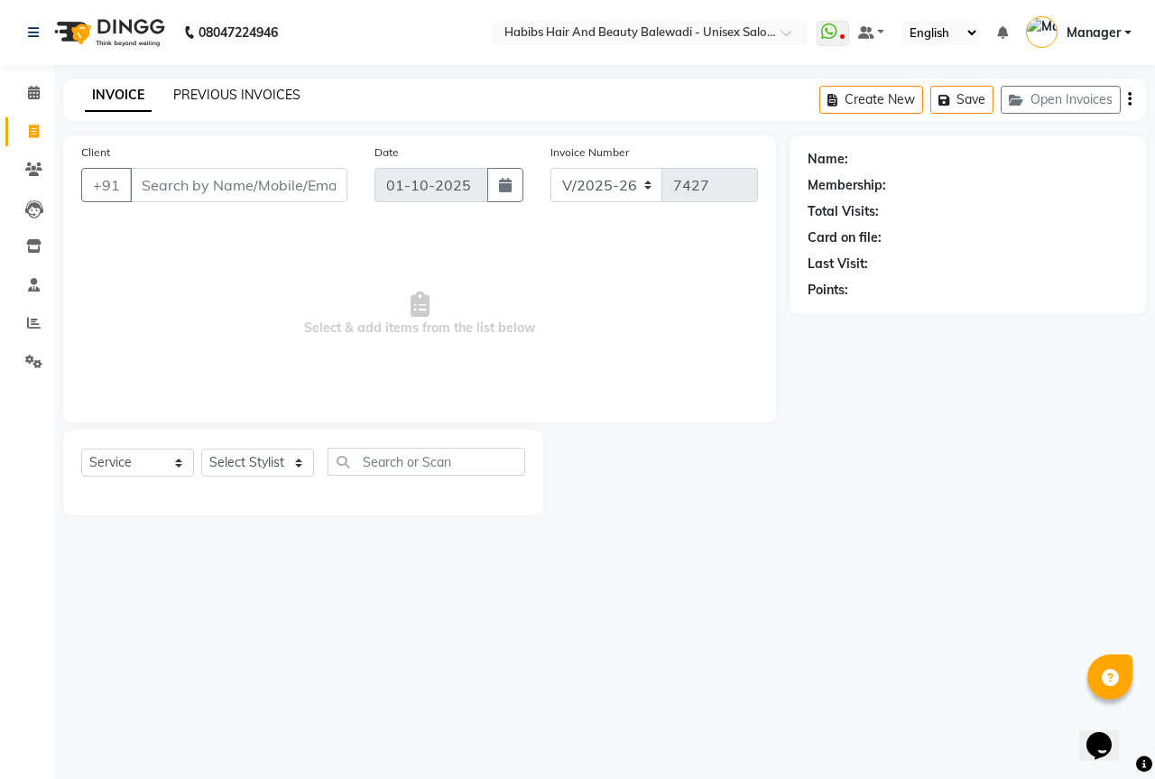
click at [285, 96] on link "PREVIOUS INVOICES" at bounding box center [236, 95] width 127 height 16
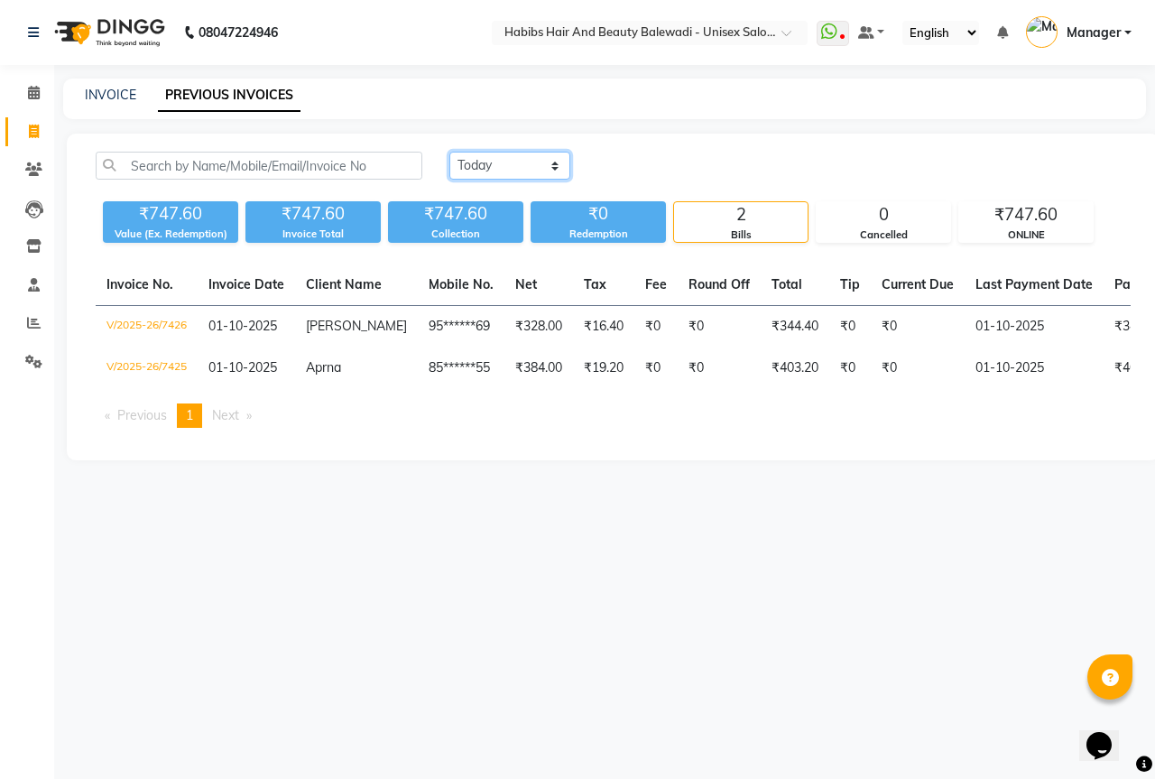
click at [505, 161] on select "[DATE] [DATE] Custom Range" at bounding box center [510, 166] width 121 height 28
select select "[DATE]"
click at [450, 152] on select "[DATE] [DATE] Custom Range" at bounding box center [510, 166] width 121 height 28
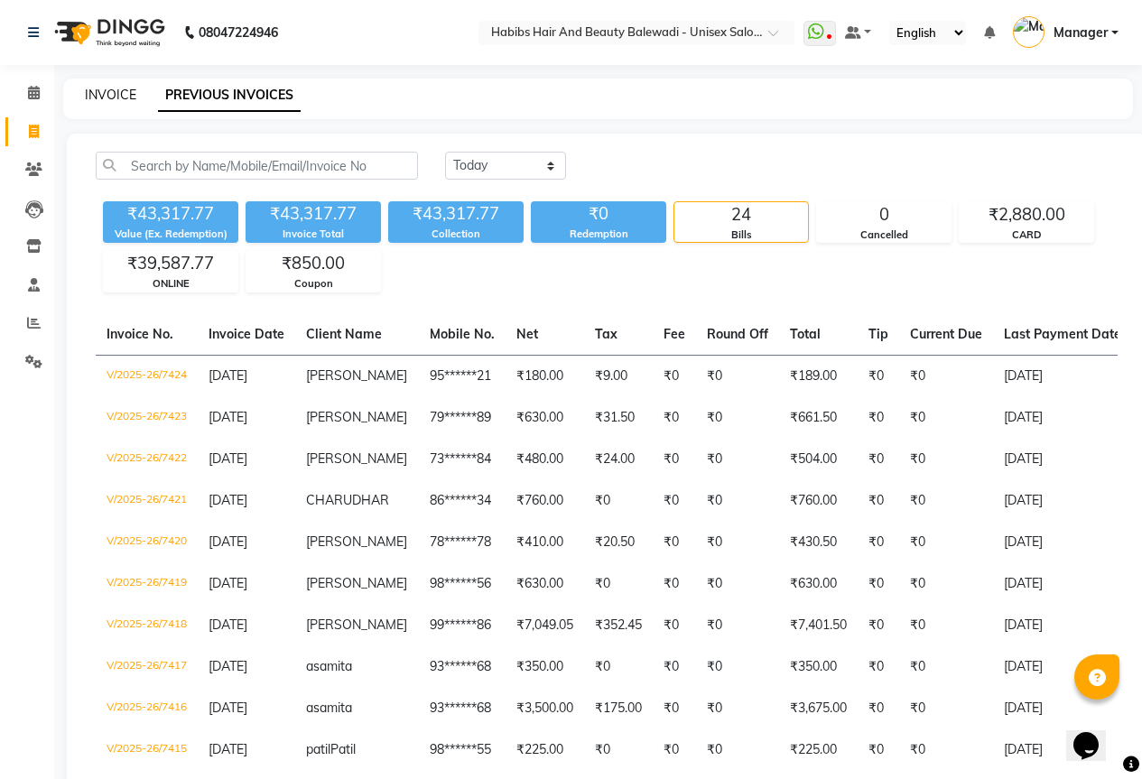
click at [104, 94] on link "INVOICE" at bounding box center [110, 95] width 51 height 16
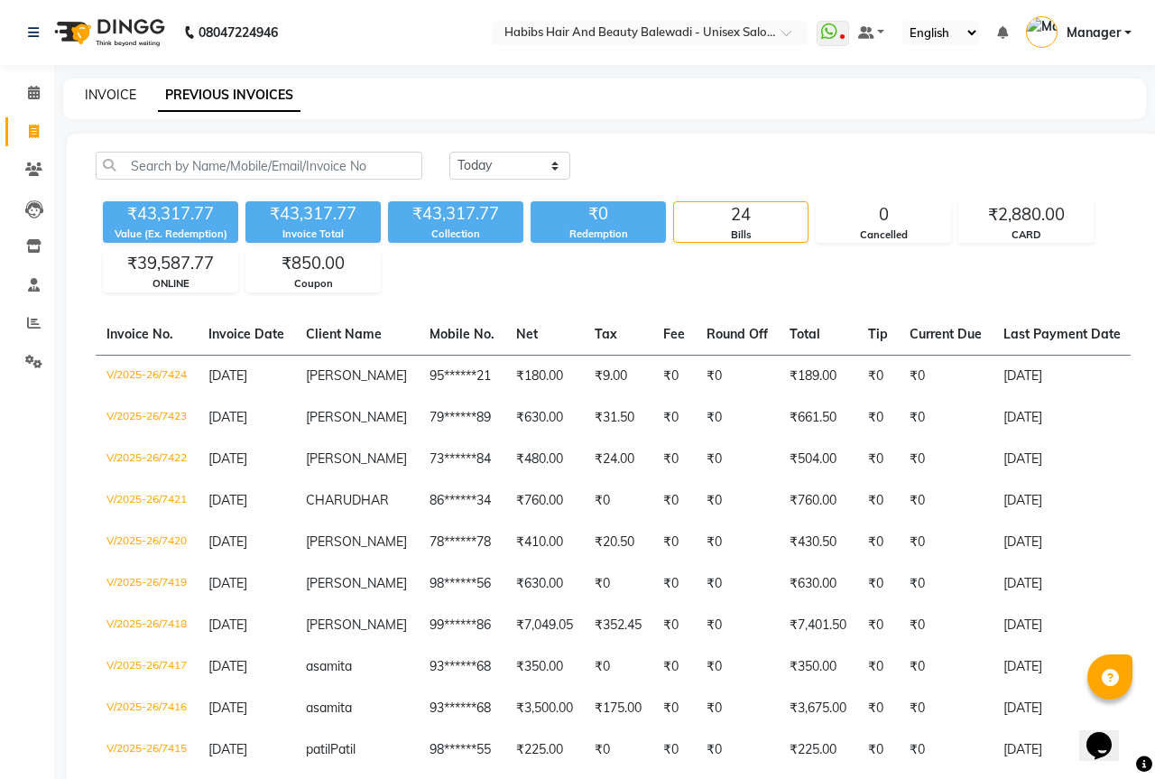
select select "5902"
select select "service"
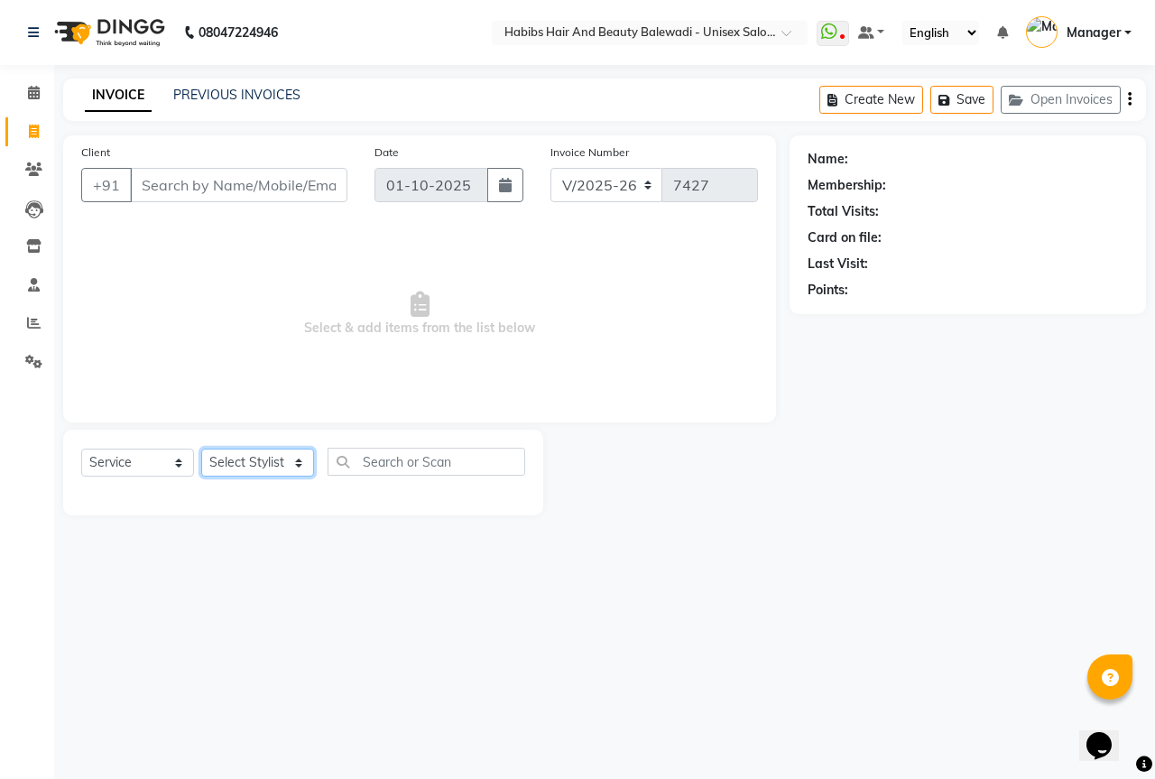
click at [272, 469] on select "Select Stylist [PERSON_NAME] [PERSON_NAME] Ghaytade [PERSON_NAME] HK [PERSON_NA…" at bounding box center [257, 463] width 113 height 28
click at [201, 449] on select "Select Stylist [PERSON_NAME] [PERSON_NAME] Ghaytade [PERSON_NAME] HK [PERSON_NA…" at bounding box center [257, 463] width 113 height 28
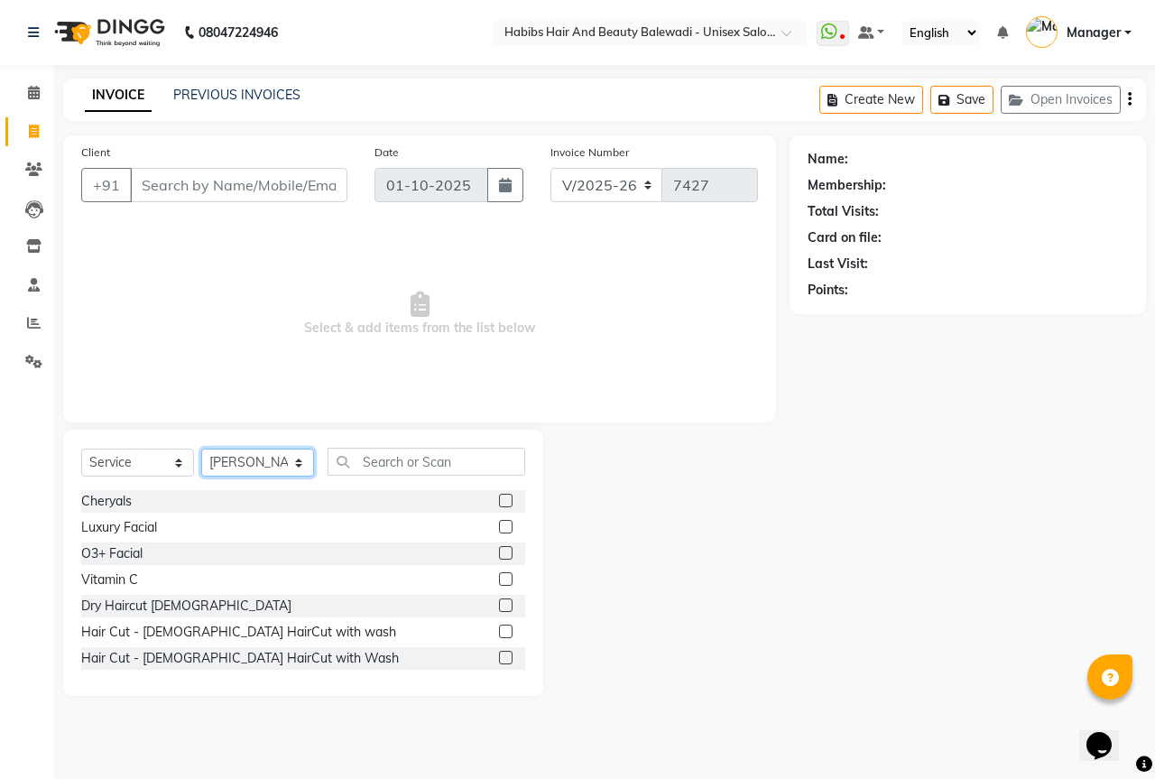
click at [234, 454] on select "Select Stylist [PERSON_NAME] [PERSON_NAME] Ghaytade [PERSON_NAME] HK [PERSON_NA…" at bounding box center [257, 463] width 113 height 28
select select "67492"
click at [201, 449] on select "Select Stylist [PERSON_NAME] [PERSON_NAME] Ghaytade [PERSON_NAME] HK [PERSON_NA…" at bounding box center [257, 463] width 113 height 28
click at [222, 183] on input "Client" at bounding box center [239, 185] width 218 height 34
click at [203, 181] on input "9560755234" at bounding box center [192, 185] width 125 height 34
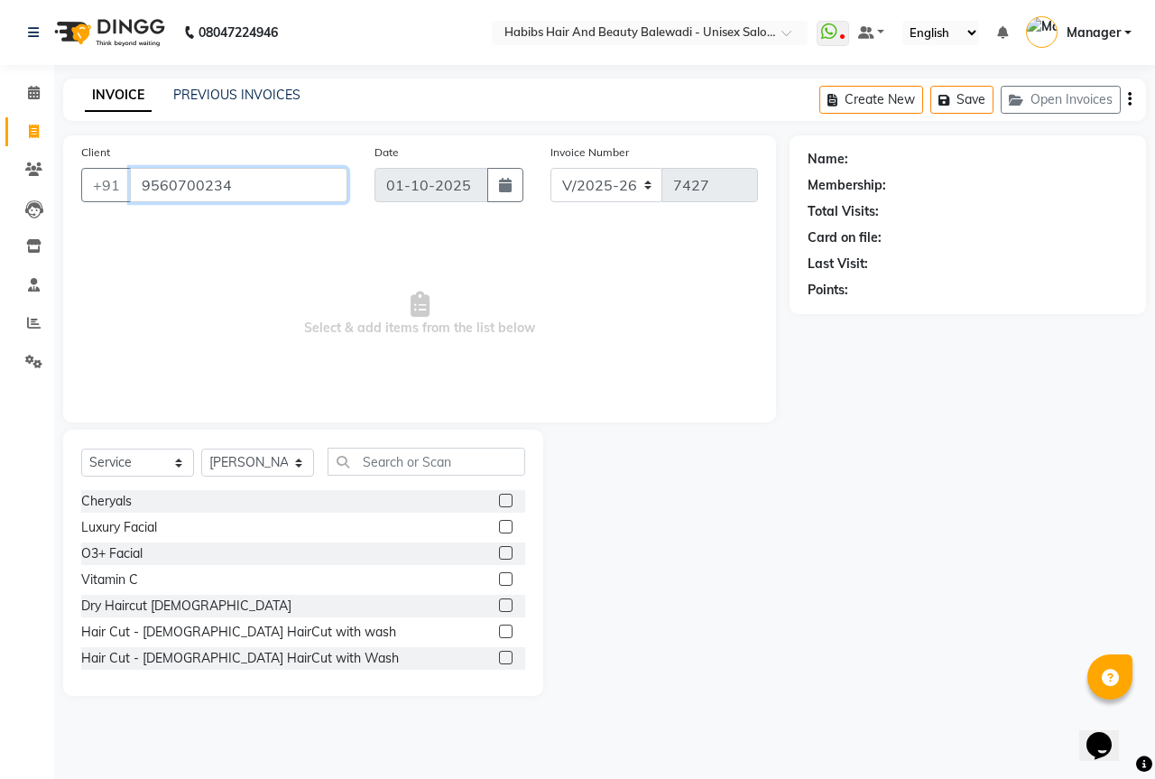
type input "9560700234"
select select "2: Object"
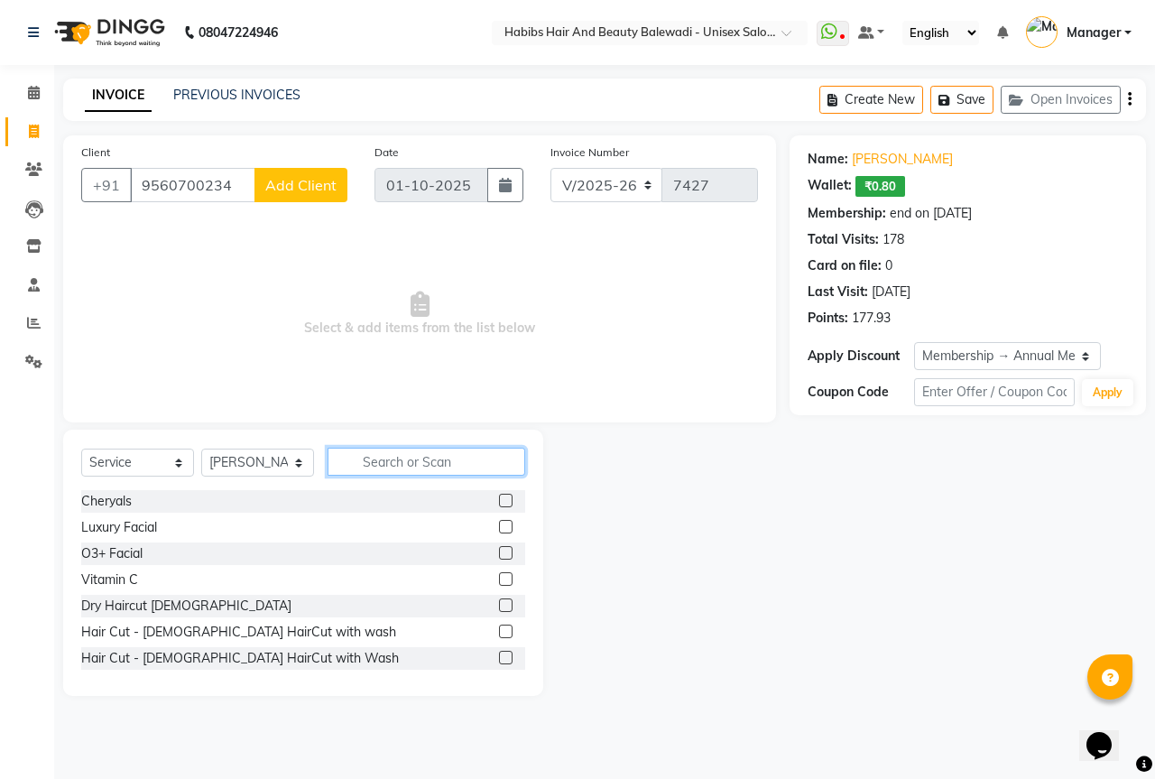
click at [372, 470] on input "text" at bounding box center [427, 462] width 198 height 28
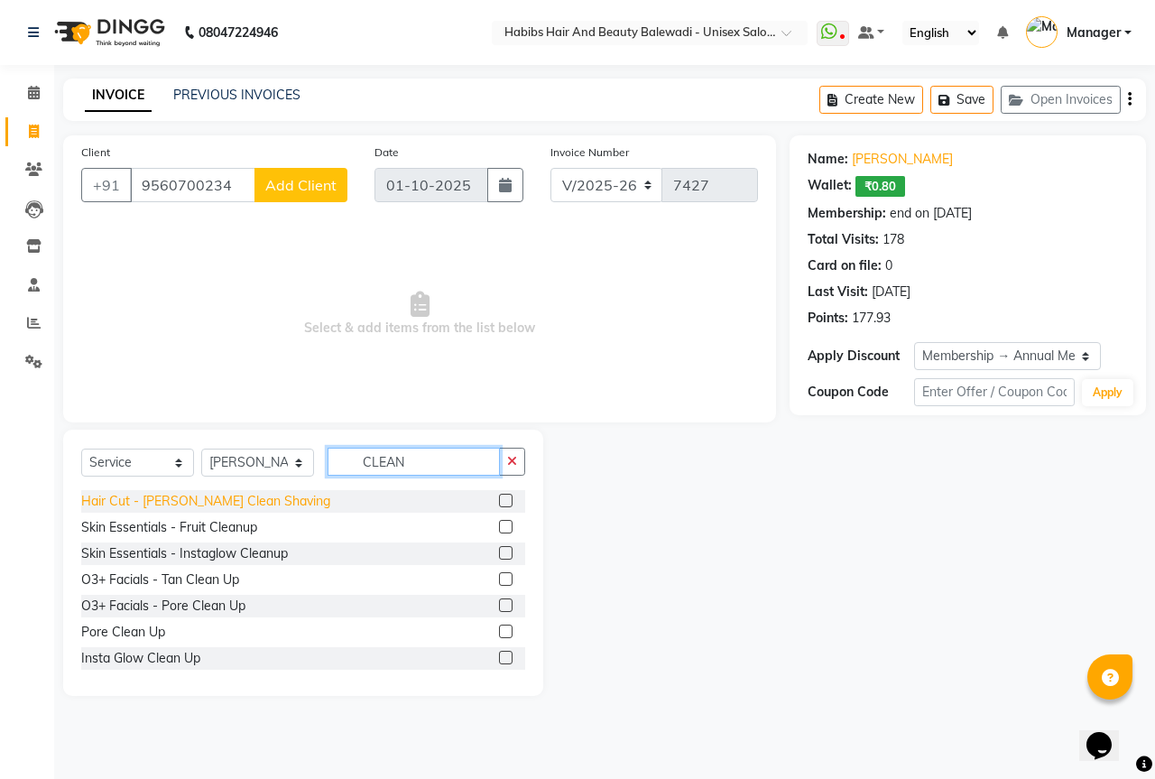
type input "CLEAN"
click at [209, 505] on div "Hair Cut - [PERSON_NAME] Clean Shaving" at bounding box center [205, 501] width 249 height 19
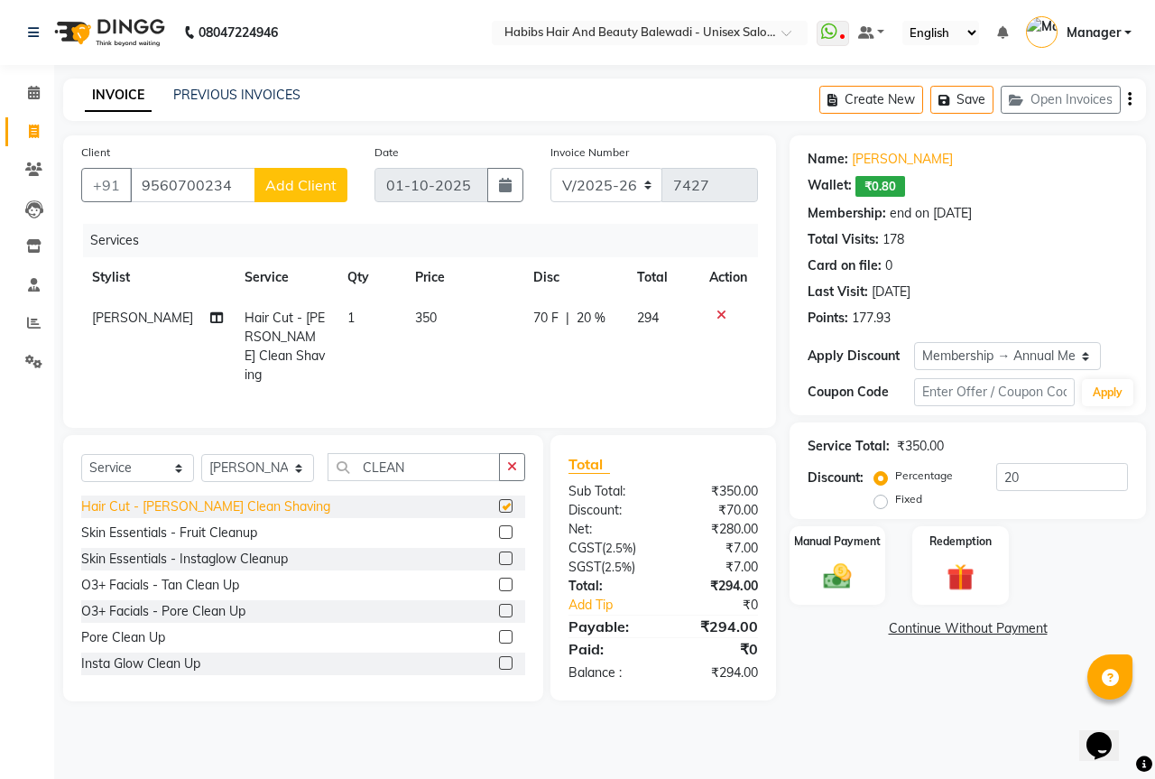
checkbox input "false"
click at [853, 596] on div "Manual Payment" at bounding box center [838, 565] width 100 height 83
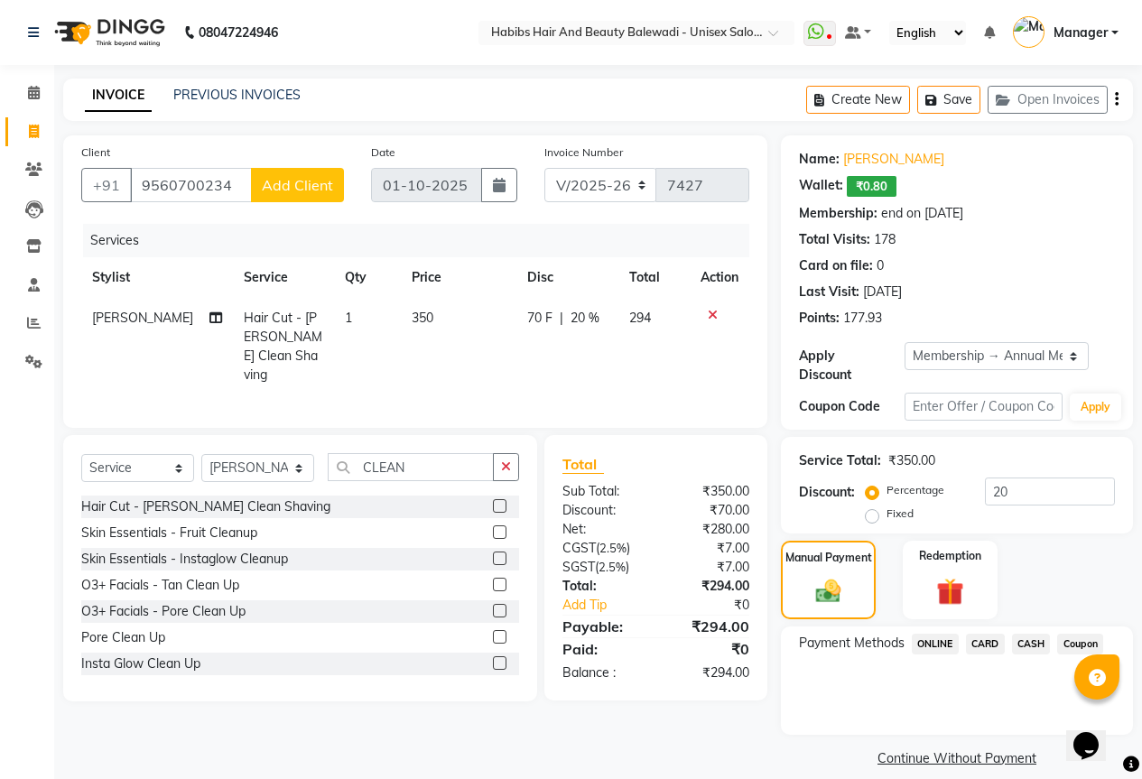
click at [940, 634] on span "ONLINE" at bounding box center [935, 644] width 47 height 21
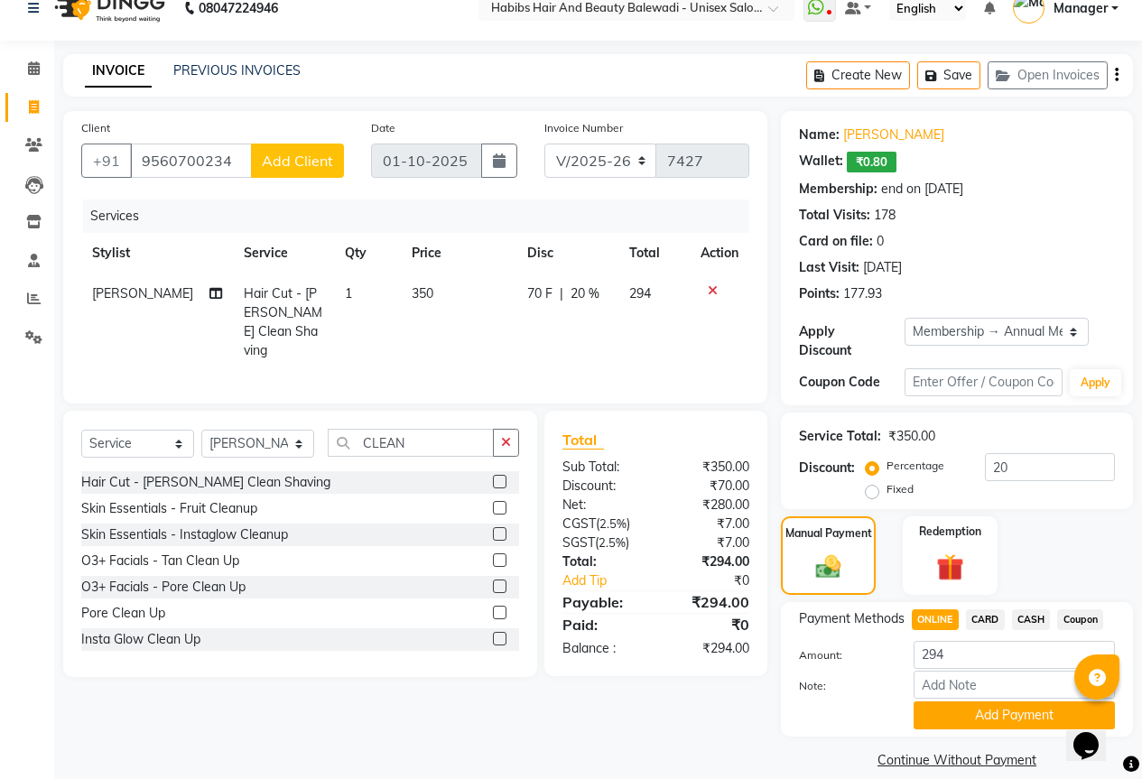
scroll to position [32, 0]
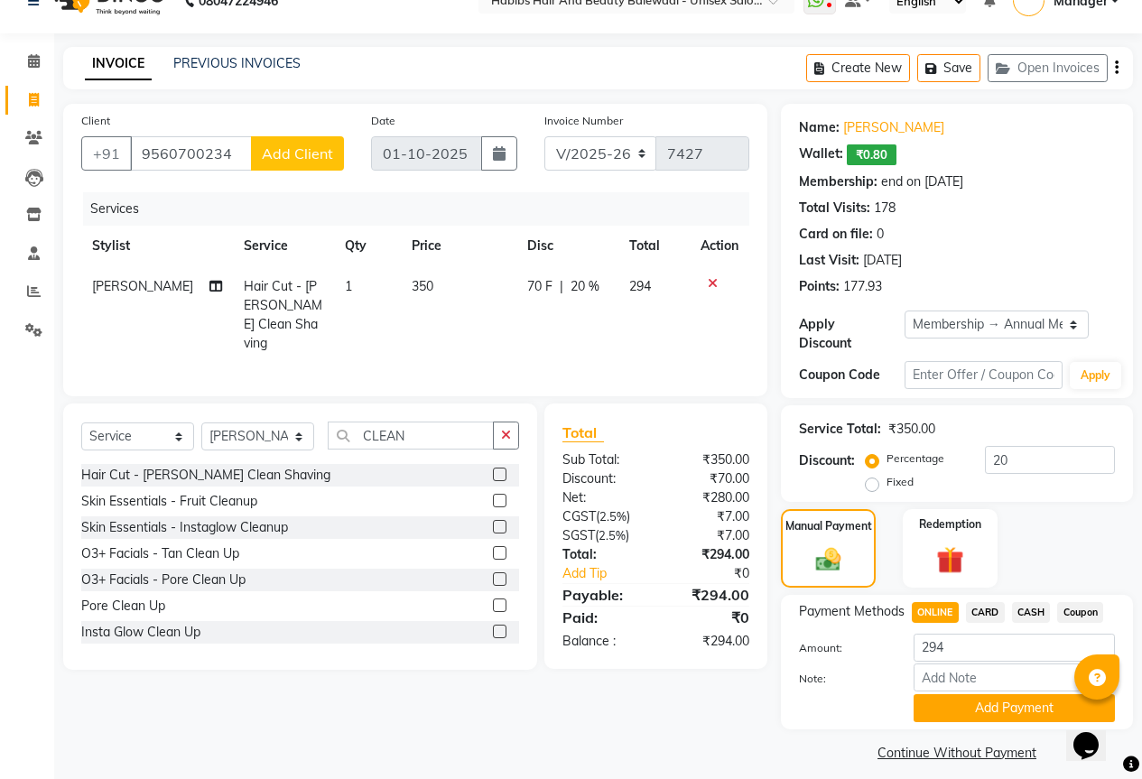
click at [990, 602] on span "CARD" at bounding box center [985, 612] width 39 height 21
click at [972, 694] on button "Add Payment" at bounding box center [1013, 708] width 201 height 28
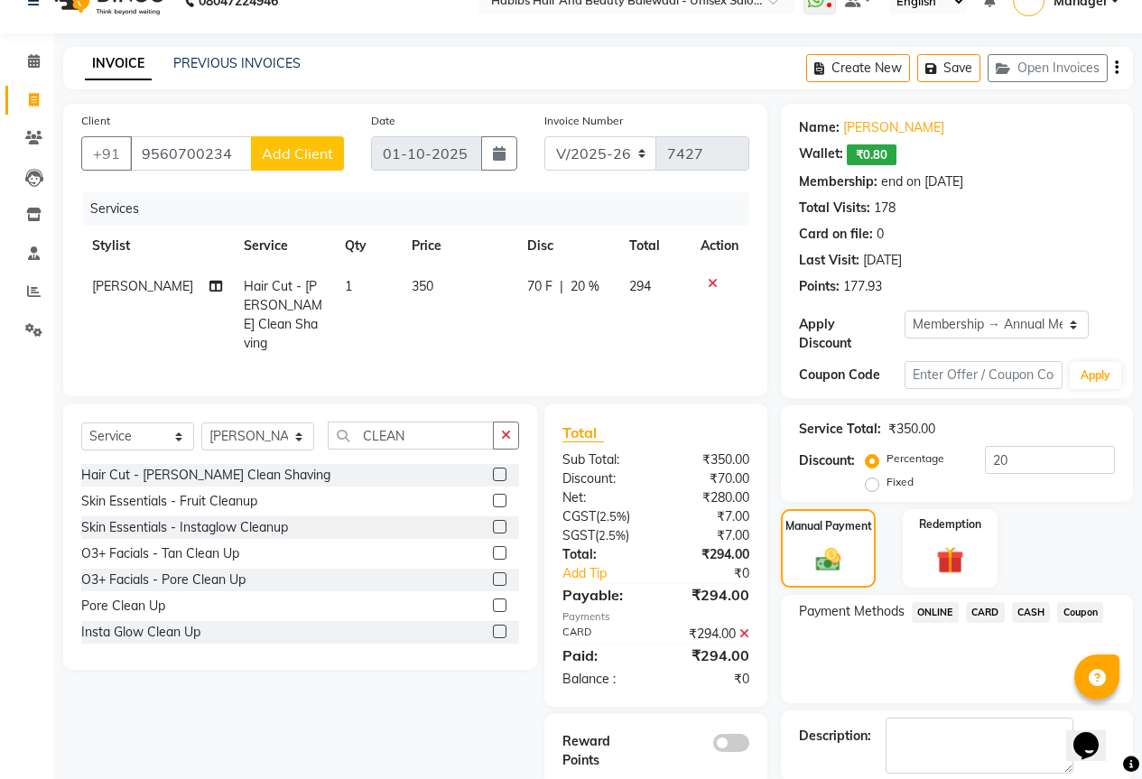
scroll to position [107, 0]
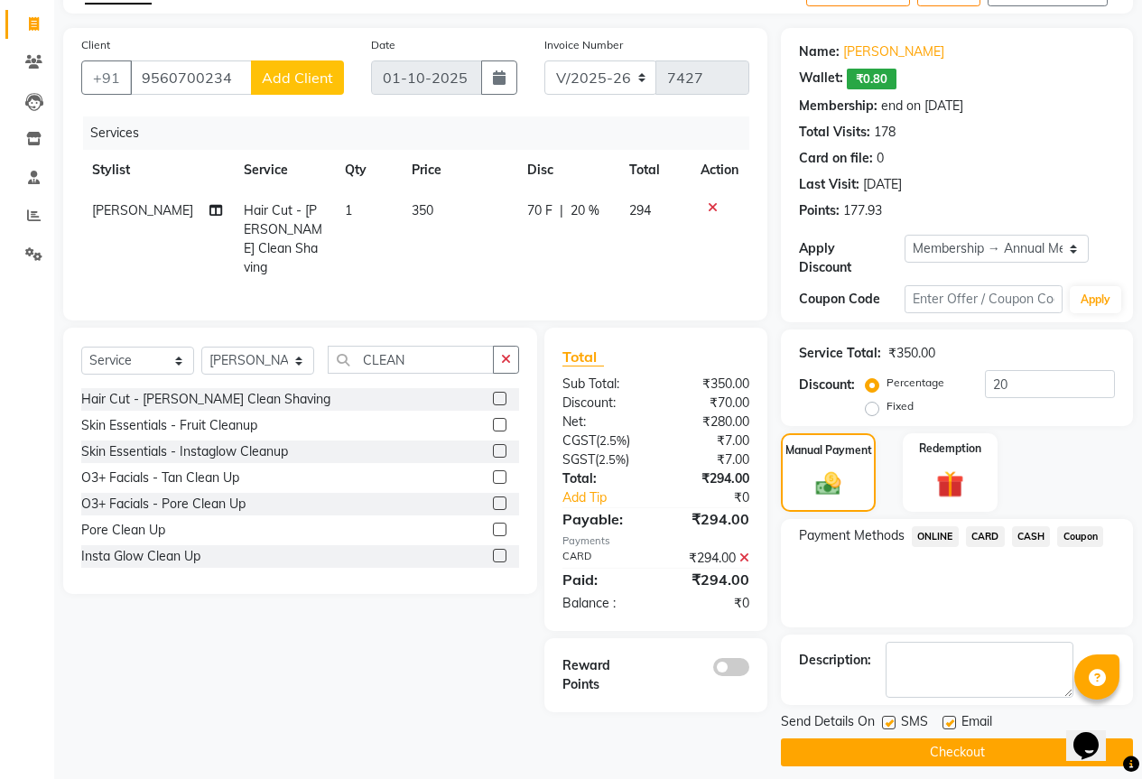
click at [728, 658] on span at bounding box center [731, 667] width 36 height 18
click at [749, 670] on input "checkbox" at bounding box center [749, 670] width 0 height 0
click at [915, 738] on button "Checkout" at bounding box center [957, 752] width 352 height 28
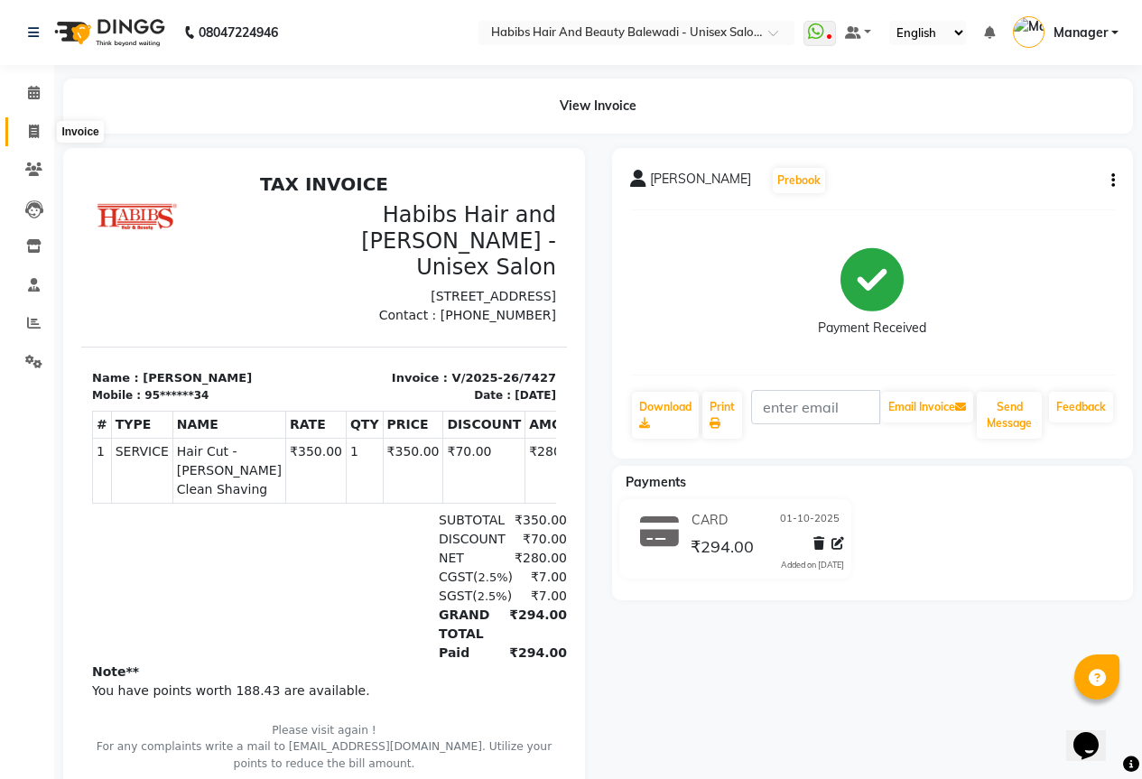
click at [23, 133] on span at bounding box center [34, 132] width 32 height 21
select select "service"
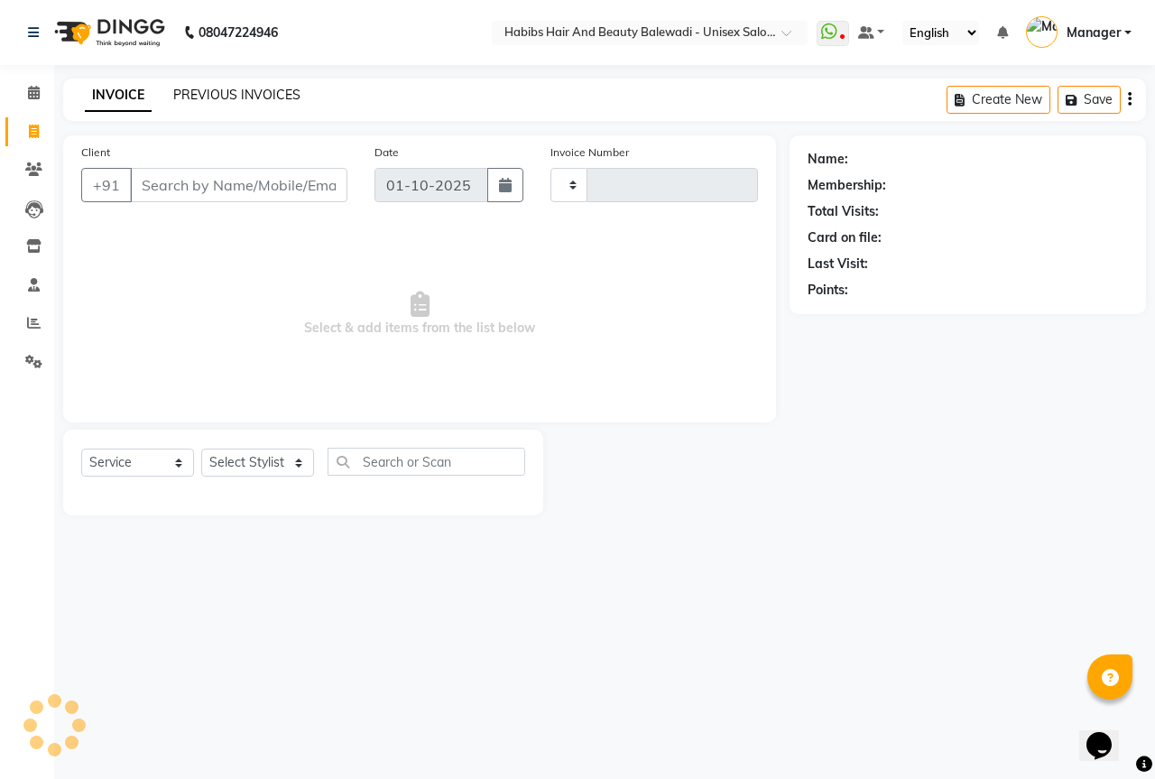
type input "7428"
select select "5902"
click at [253, 95] on link "PREVIOUS INVOICES" at bounding box center [236, 95] width 127 height 16
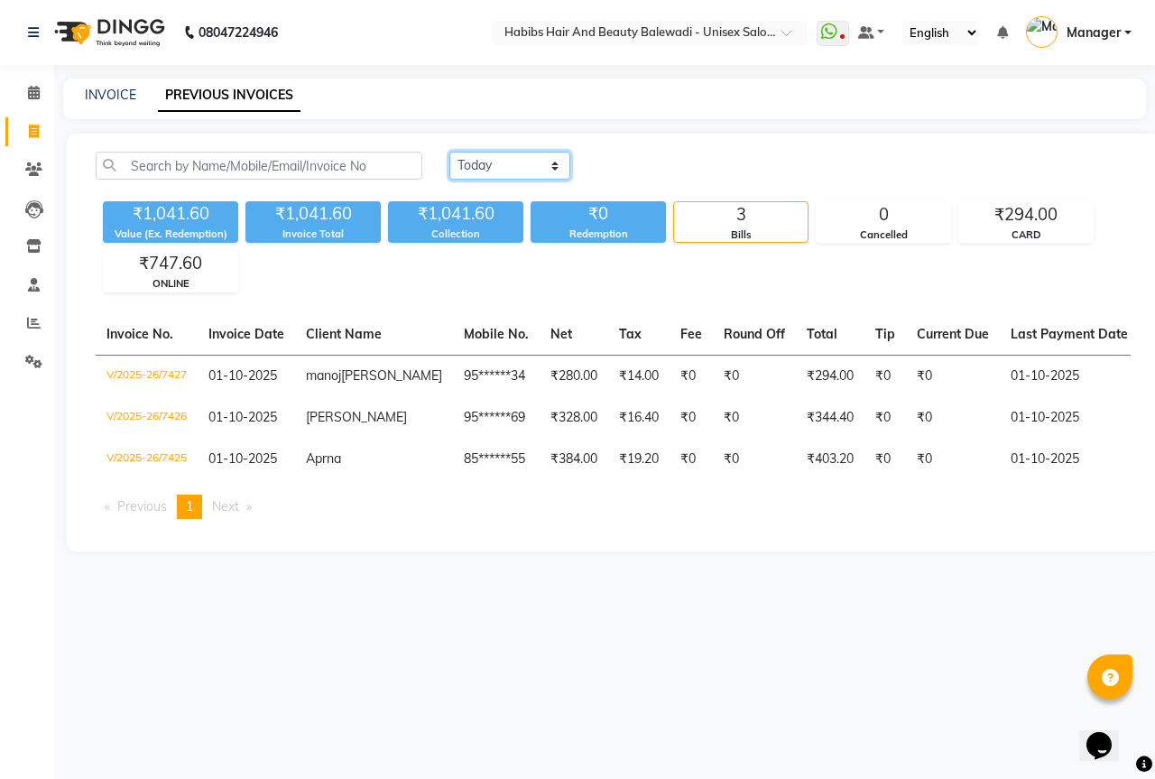
click at [509, 159] on select "[DATE] [DATE] Custom Range" at bounding box center [510, 166] width 121 height 28
select select "[DATE]"
click at [450, 152] on select "[DATE] [DATE] Custom Range" at bounding box center [510, 166] width 121 height 28
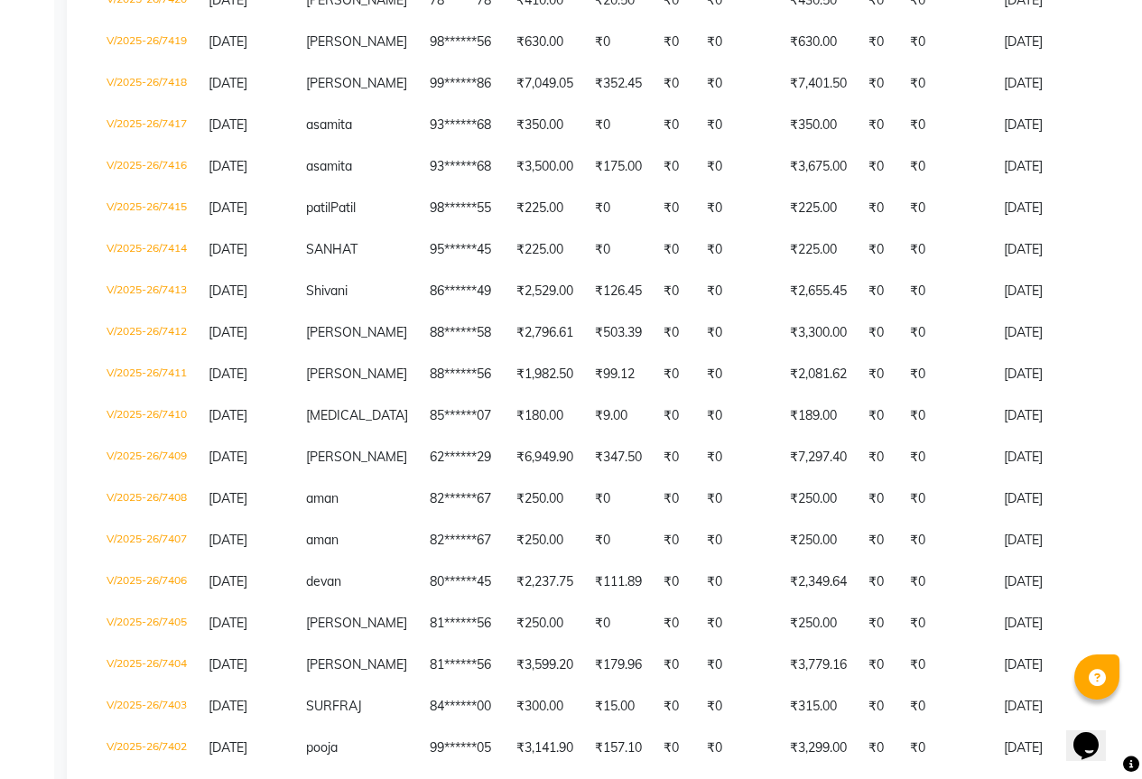
scroll to position [685, 0]
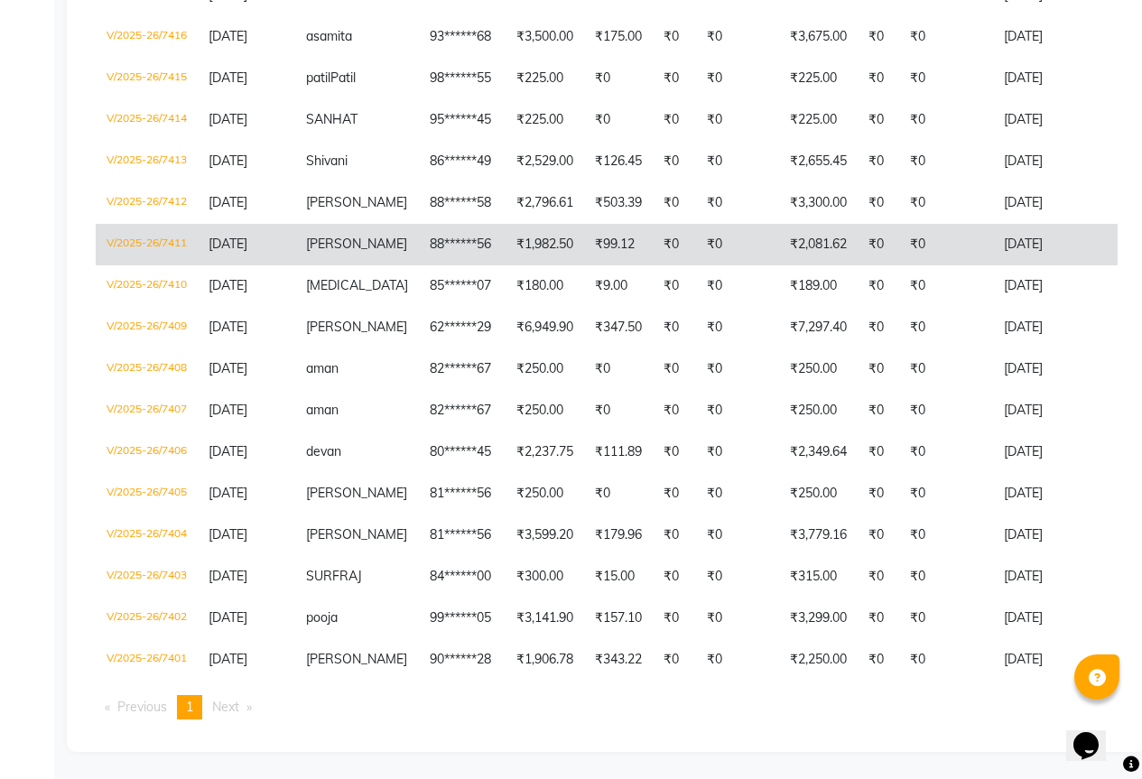
click at [338, 236] on span "[PERSON_NAME]" at bounding box center [356, 244] width 101 height 16
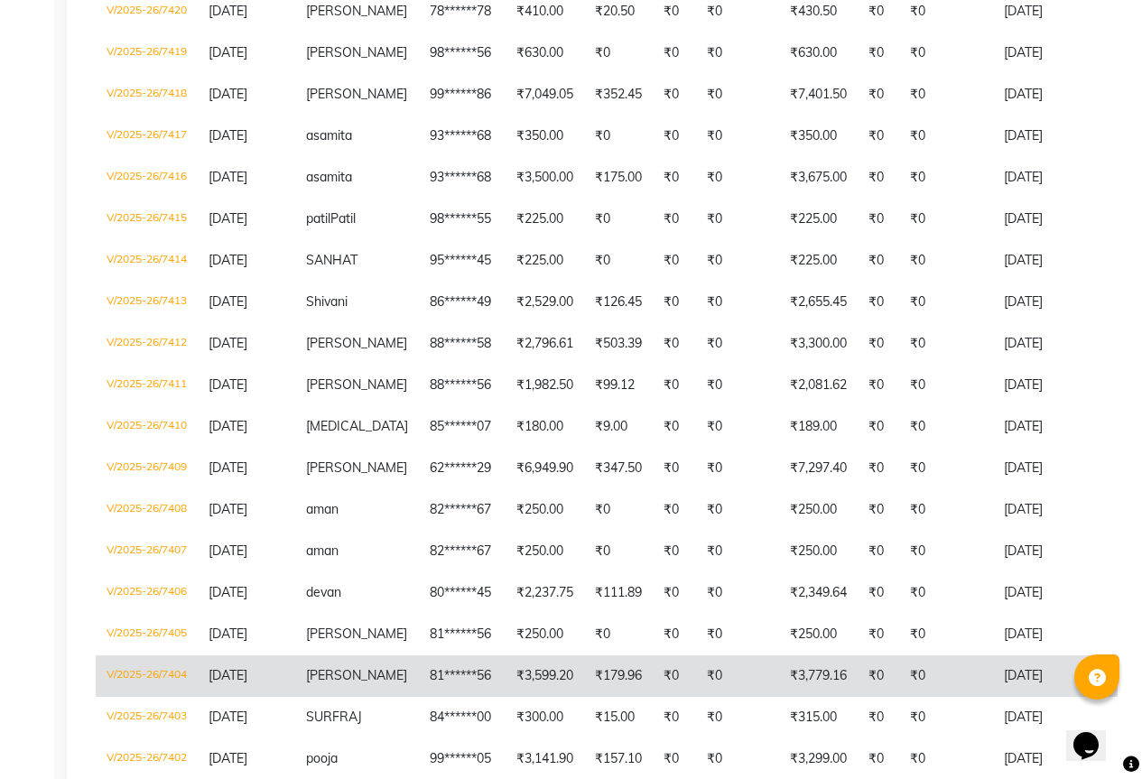
scroll to position [505, 0]
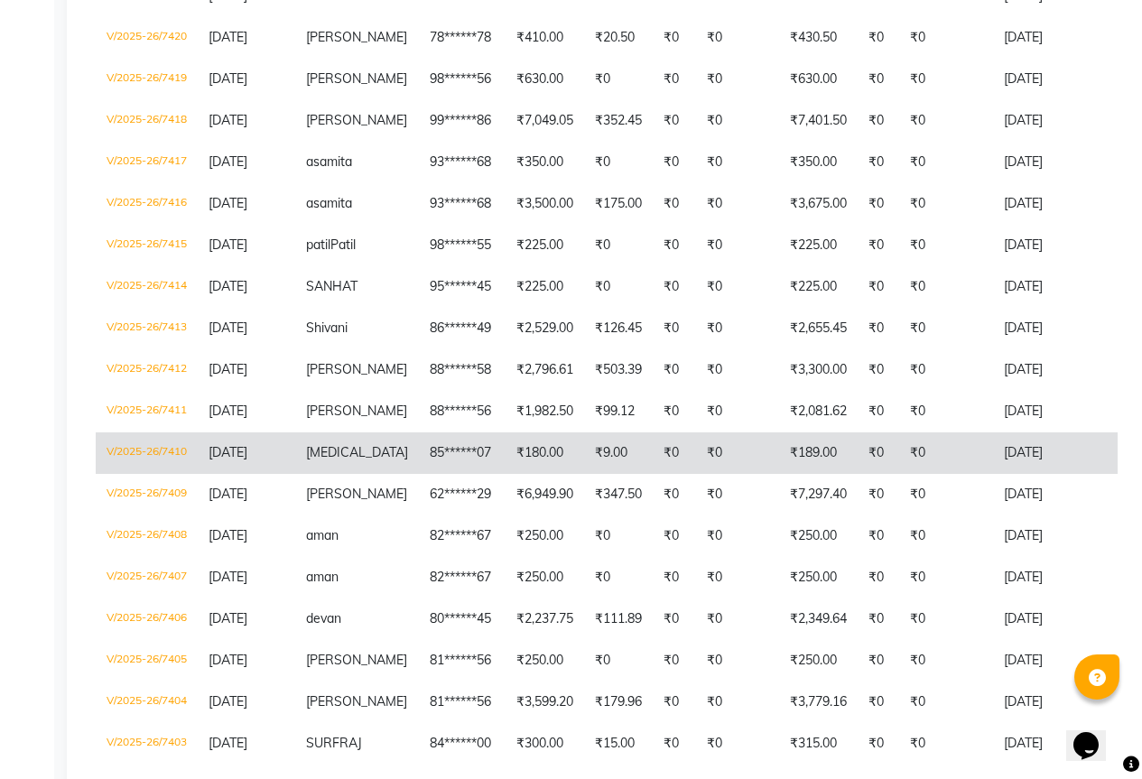
click at [364, 459] on td "[MEDICAL_DATA]" at bounding box center [357, 453] width 124 height 42
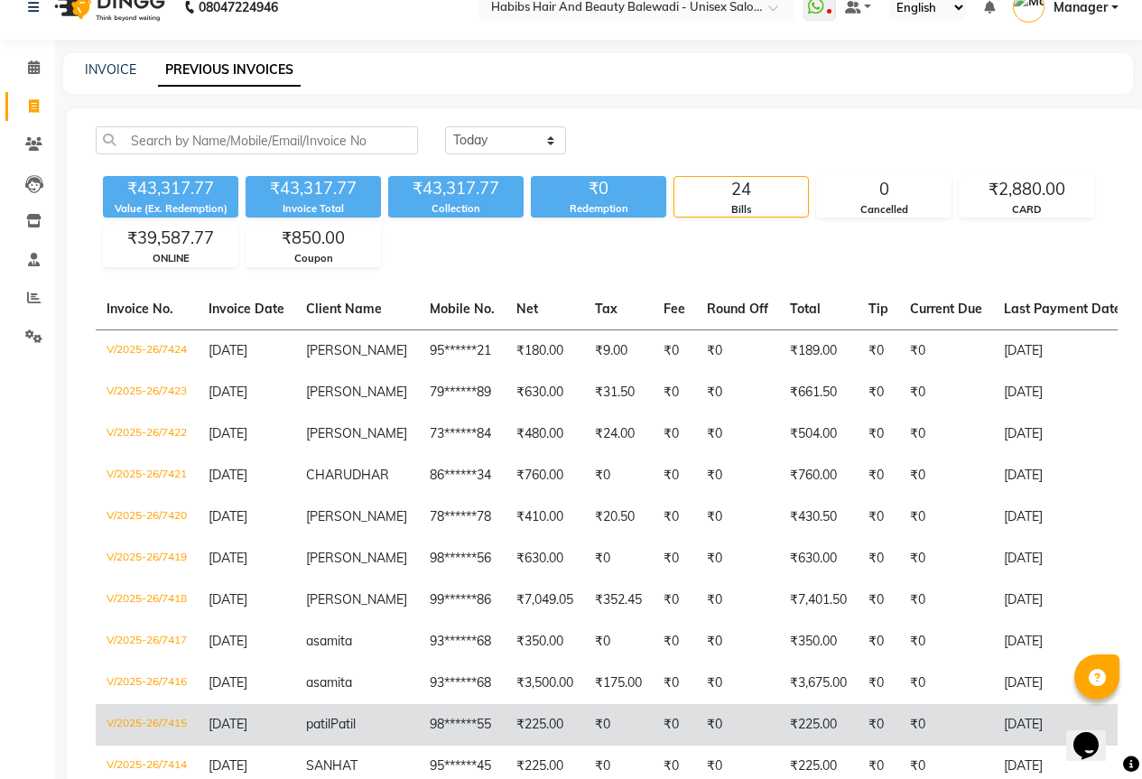
scroll to position [0, 0]
